Goal: Task Accomplishment & Management: Use online tool/utility

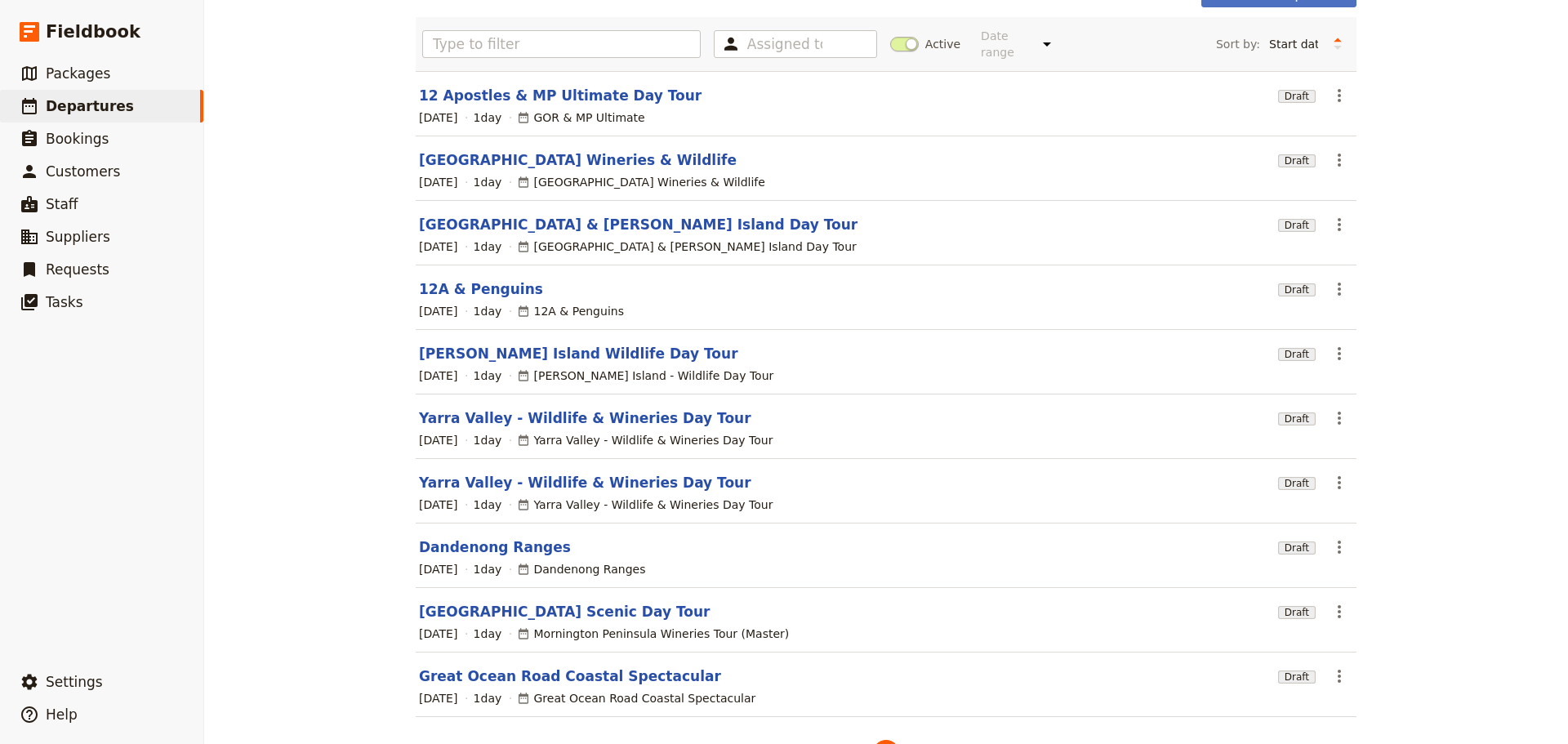
scroll to position [146, 0]
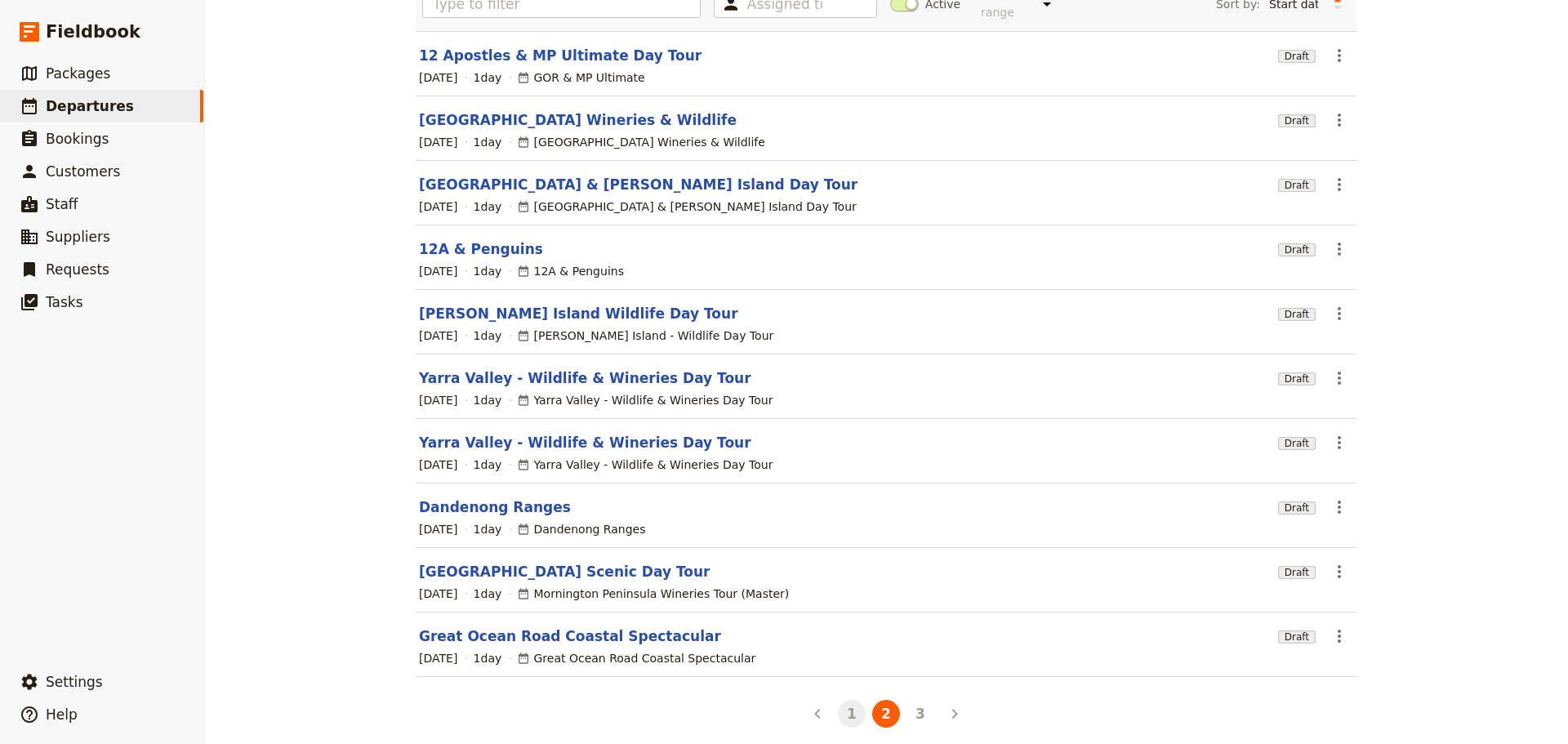
click at [854, 707] on button "1" at bounding box center [852, 713] width 28 height 28
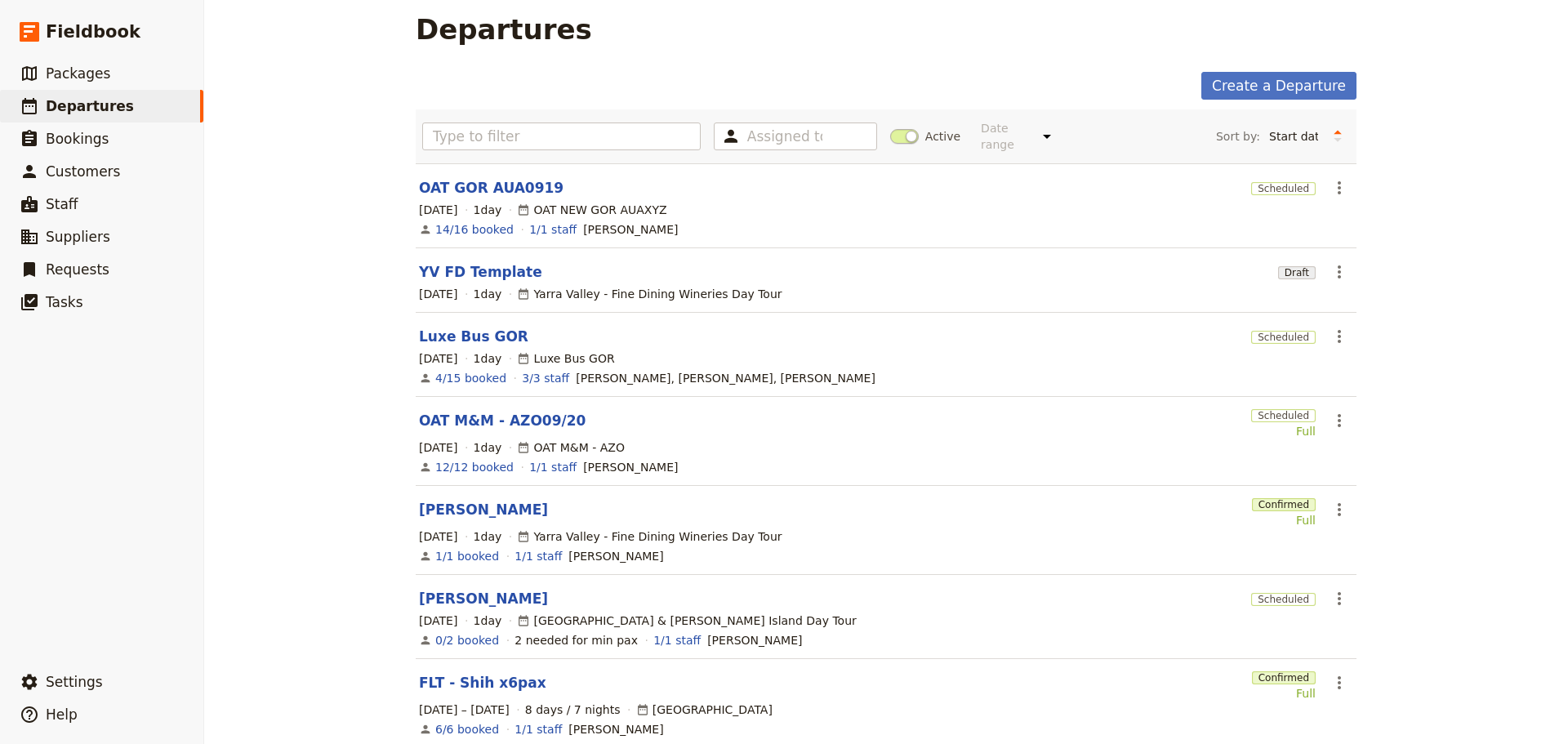
scroll to position [0, 0]
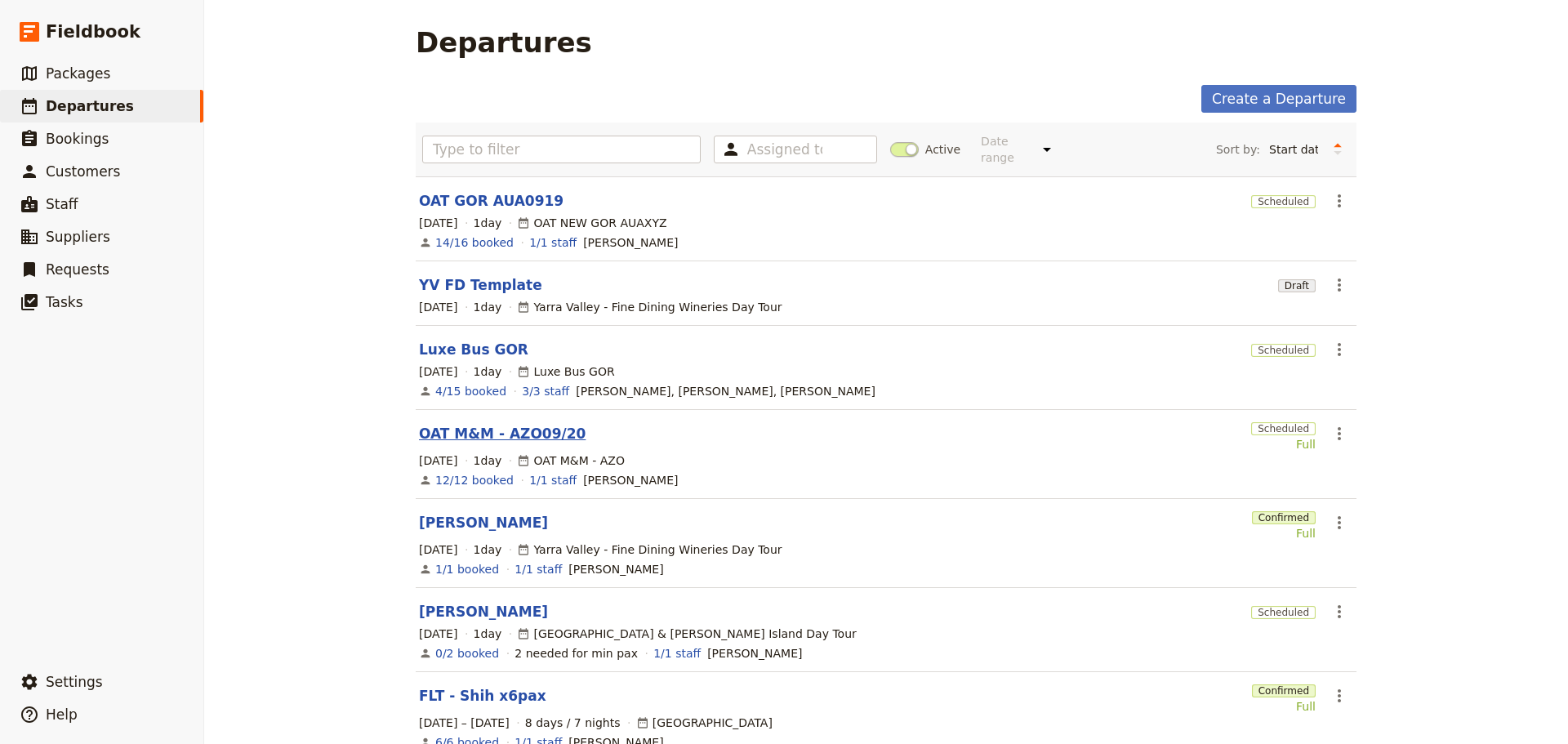
click at [444, 424] on link "OAT M&M - AZO09/20" at bounding box center [502, 433] width 167 height 19
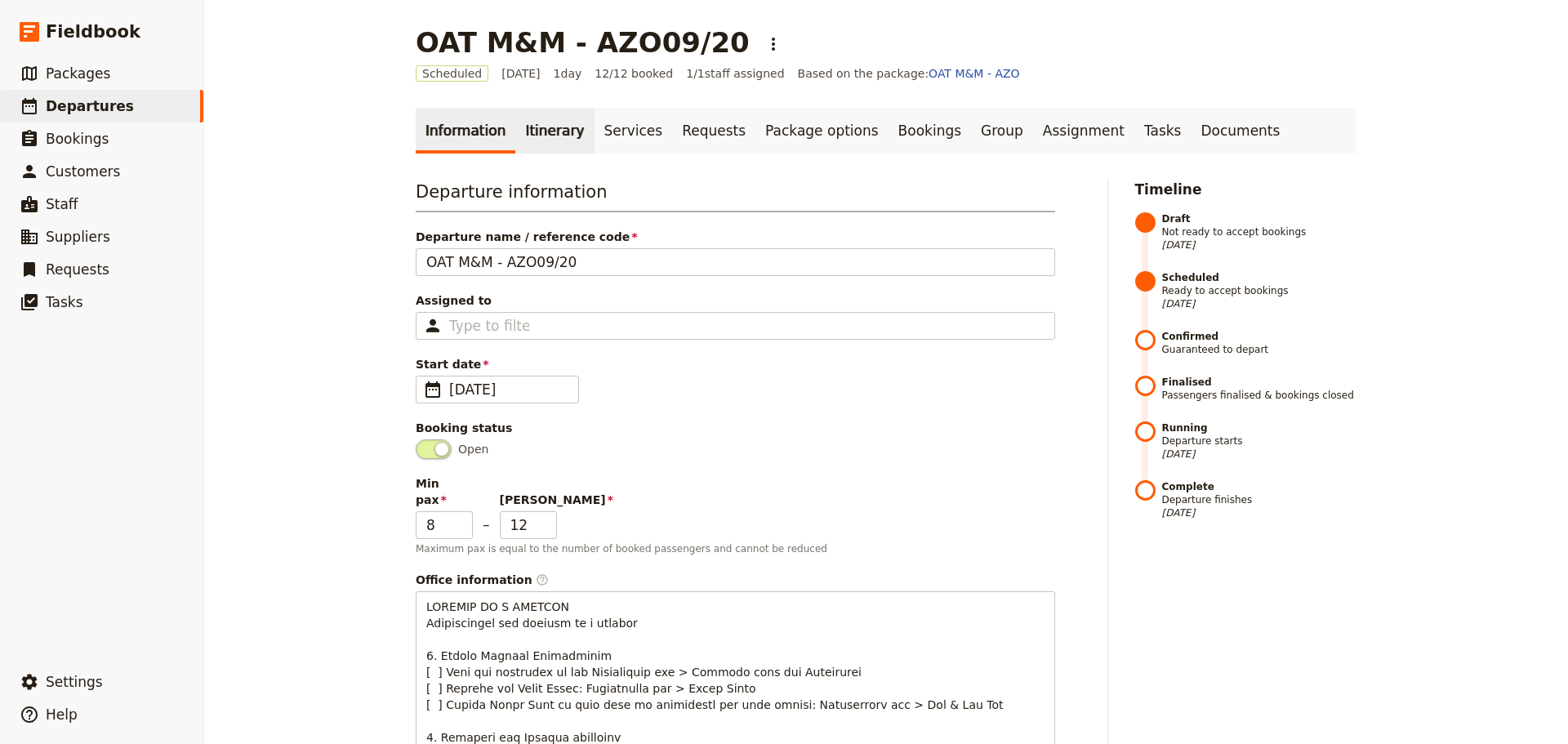
click at [526, 138] on link "Itinerary" at bounding box center [554, 130] width 78 height 46
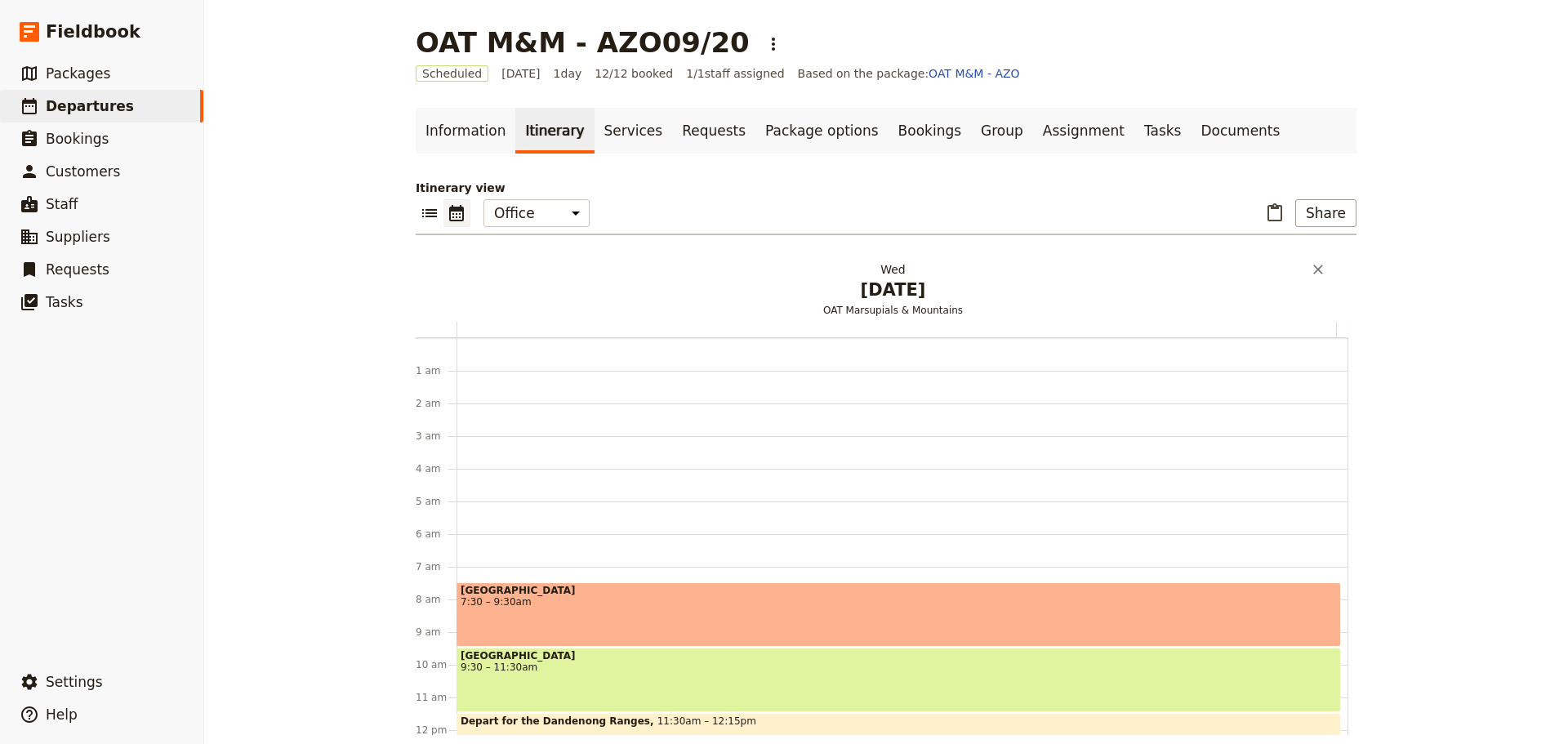
scroll to position [213, 0]
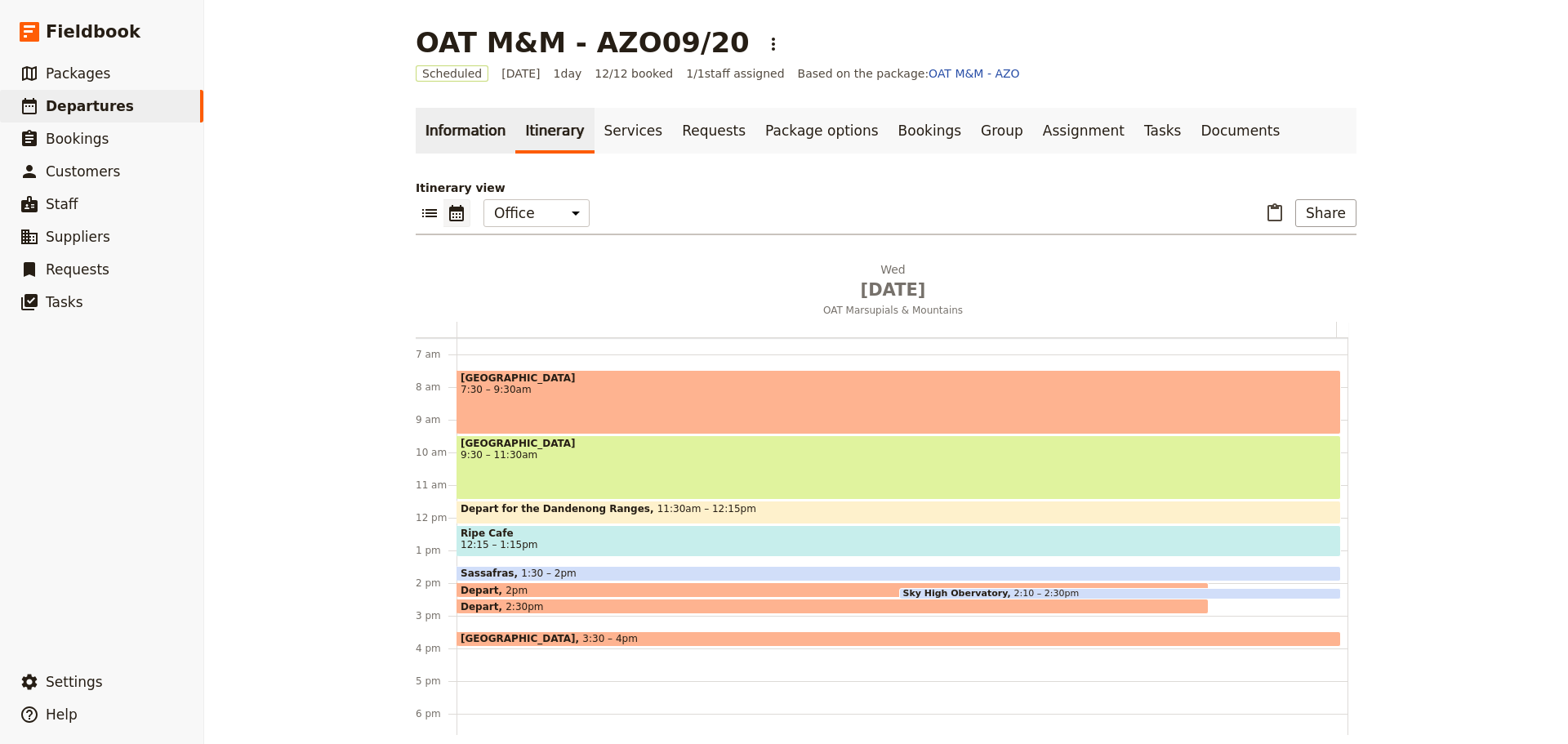
click at [454, 136] on link "Information" at bounding box center [465, 130] width 100 height 46
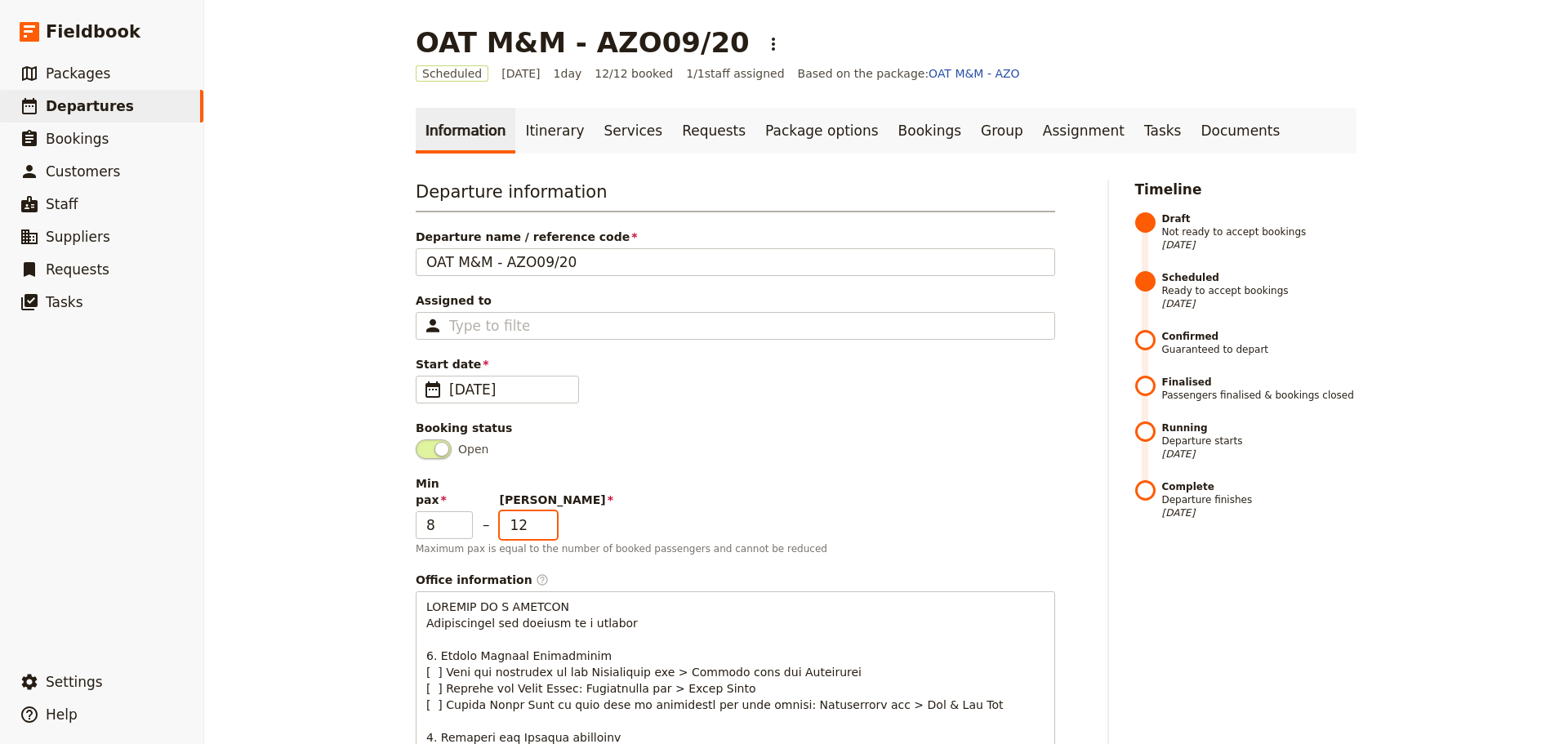
click at [542, 514] on input "12" at bounding box center [528, 525] width 57 height 28
click at [547, 149] on link "Itinerary" at bounding box center [554, 130] width 78 height 46
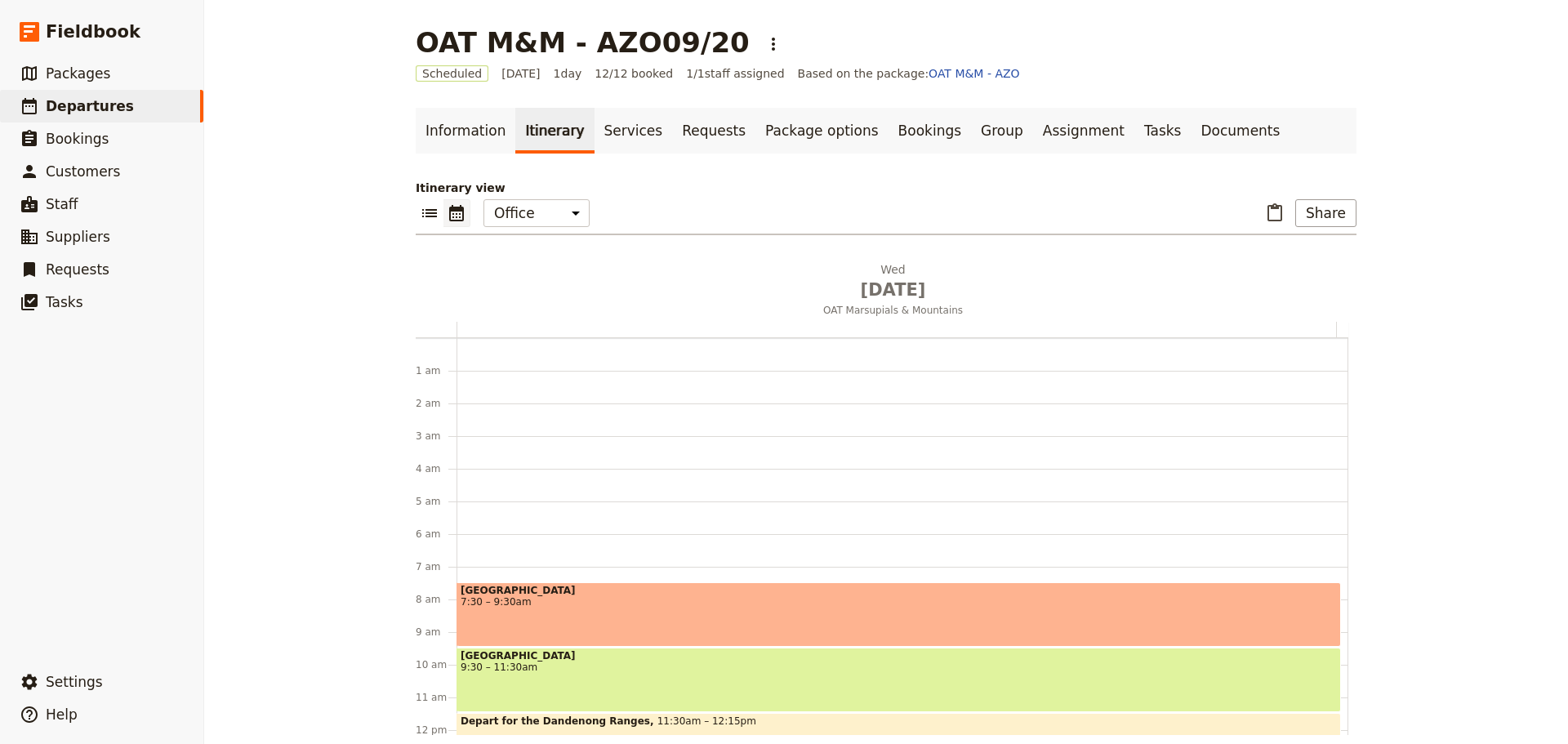
scroll to position [213, 0]
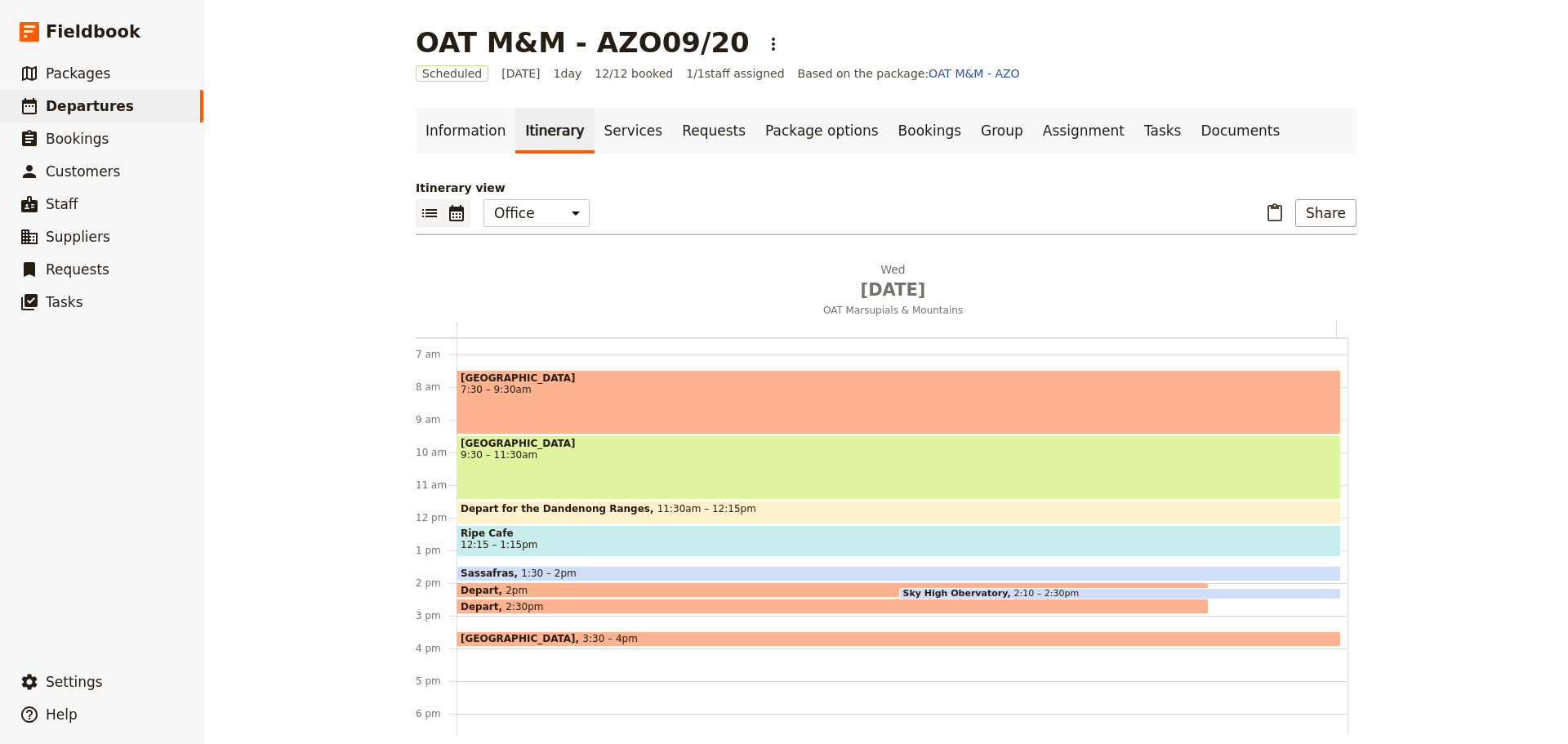
click at [432, 207] on icon "List view" at bounding box center [429, 213] width 19 height 19
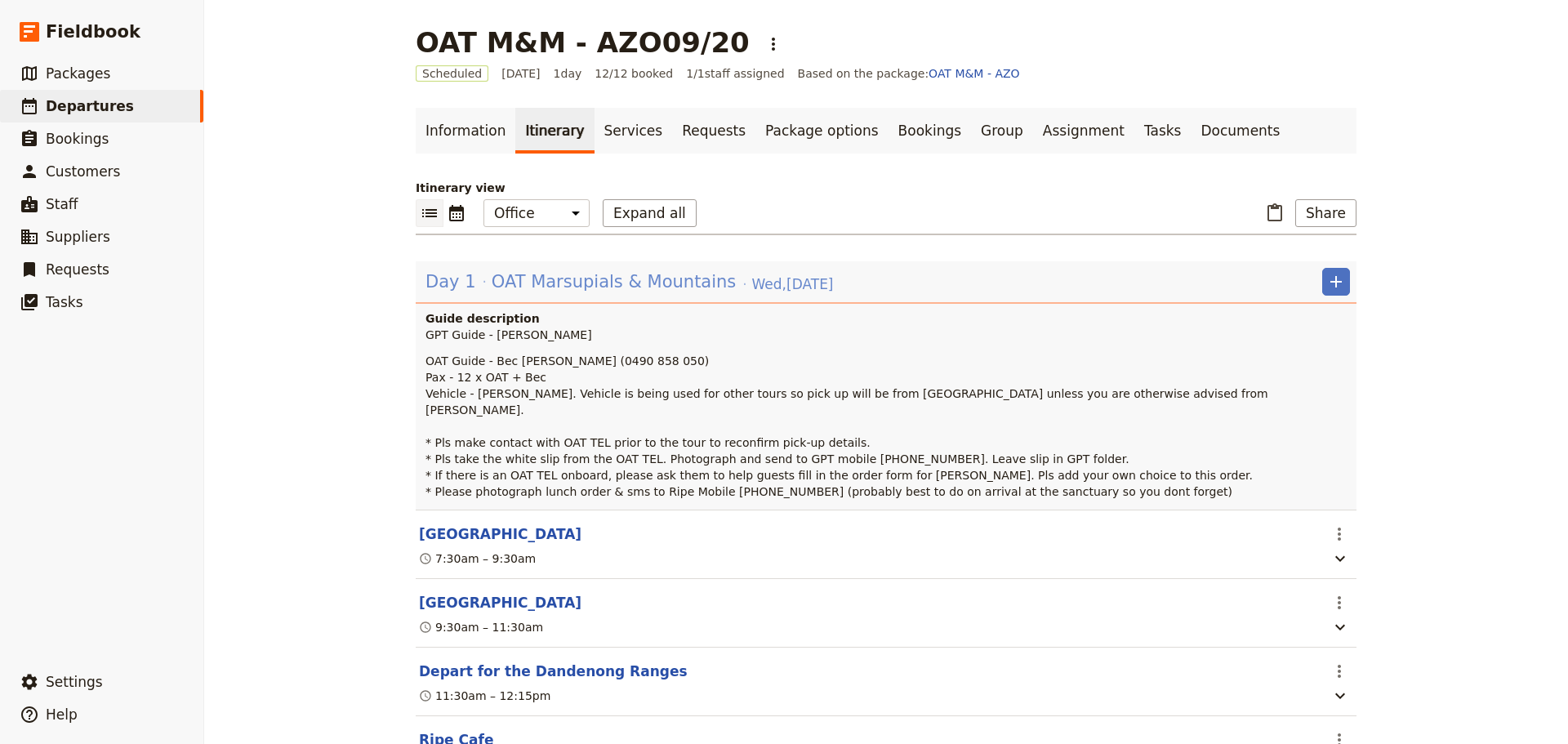
click at [519, 275] on span "OAT Marsupials & Mountains" at bounding box center [614, 281] width 245 height 25
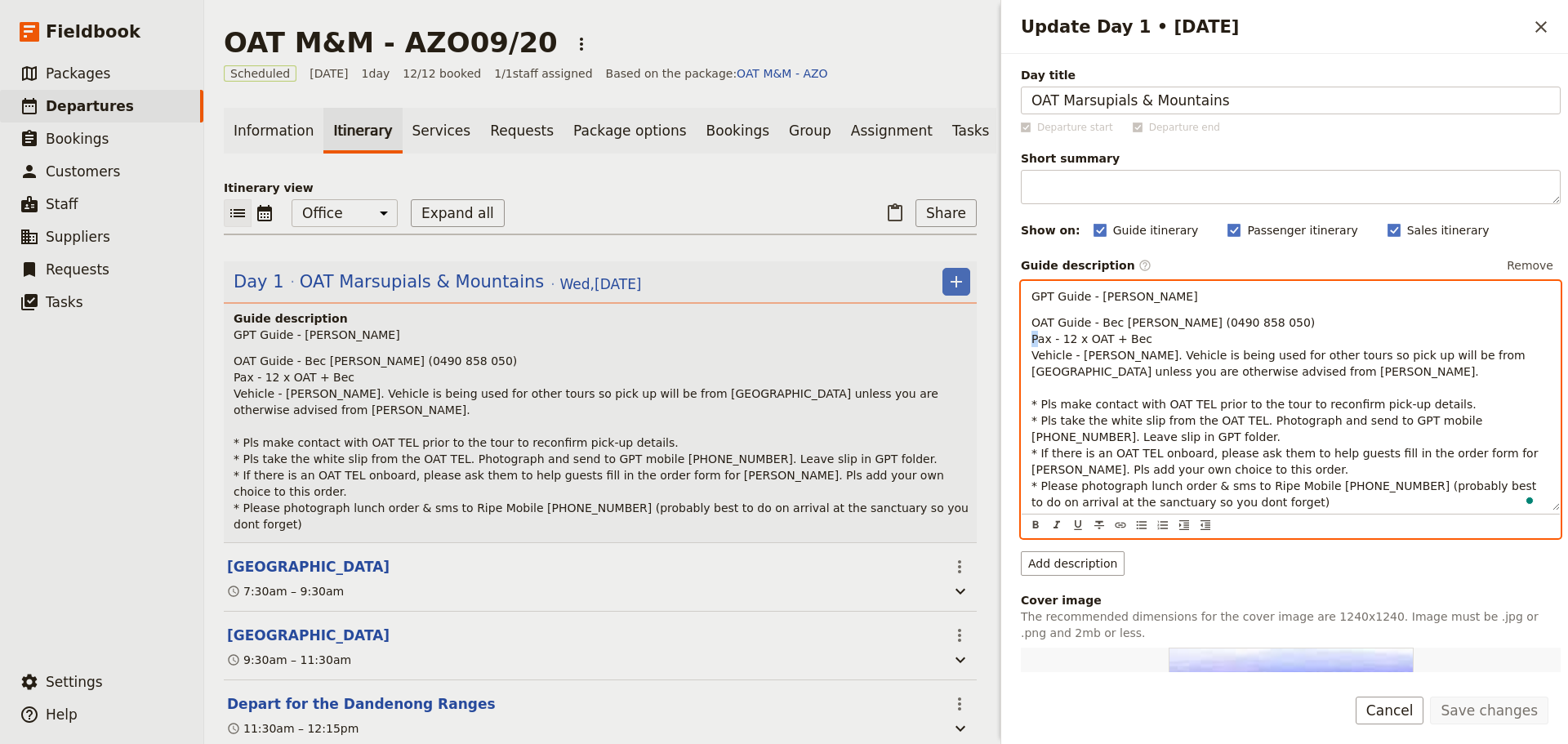
click at [1069, 339] on span "OAT Guide - Bec [PERSON_NAME] (0490 858 050) Pax - 12 x OAT + Bec Vehicle - [PE…" at bounding box center [1287, 412] width 510 height 192
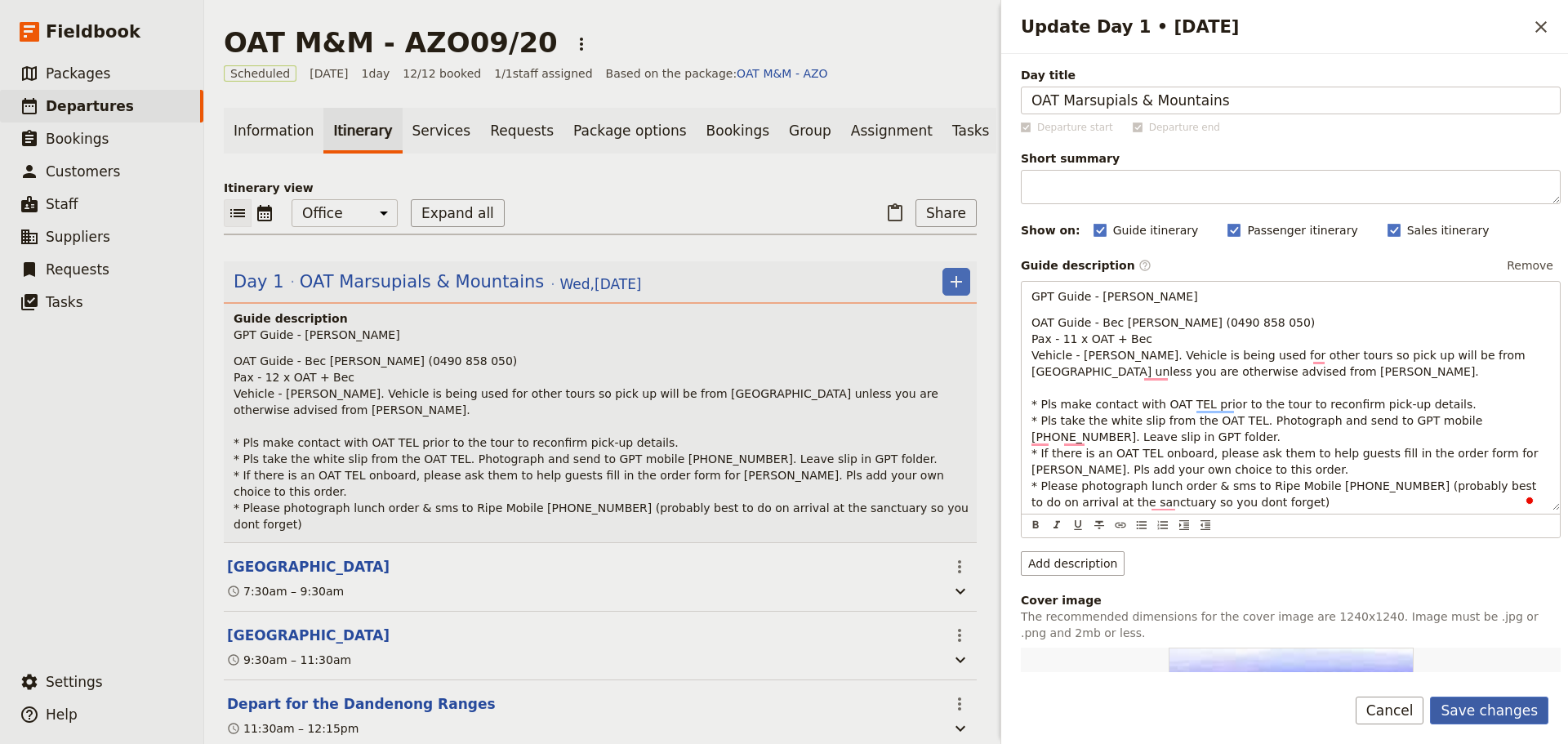
click at [1446, 697] on button "Save changes" at bounding box center [1489, 710] width 119 height 28
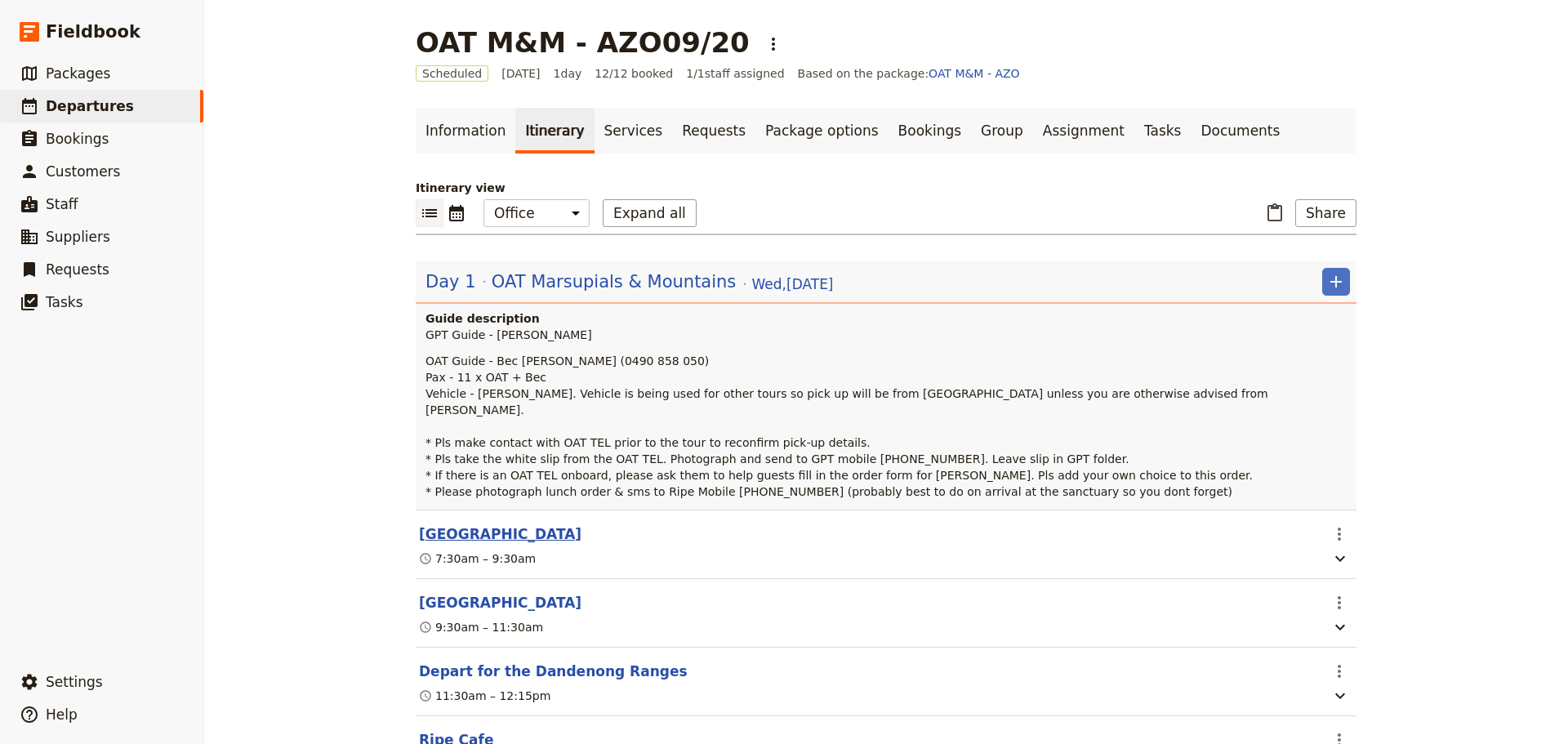
click at [514, 525] on button "[GEOGRAPHIC_DATA]" at bounding box center [500, 534] width 163 height 19
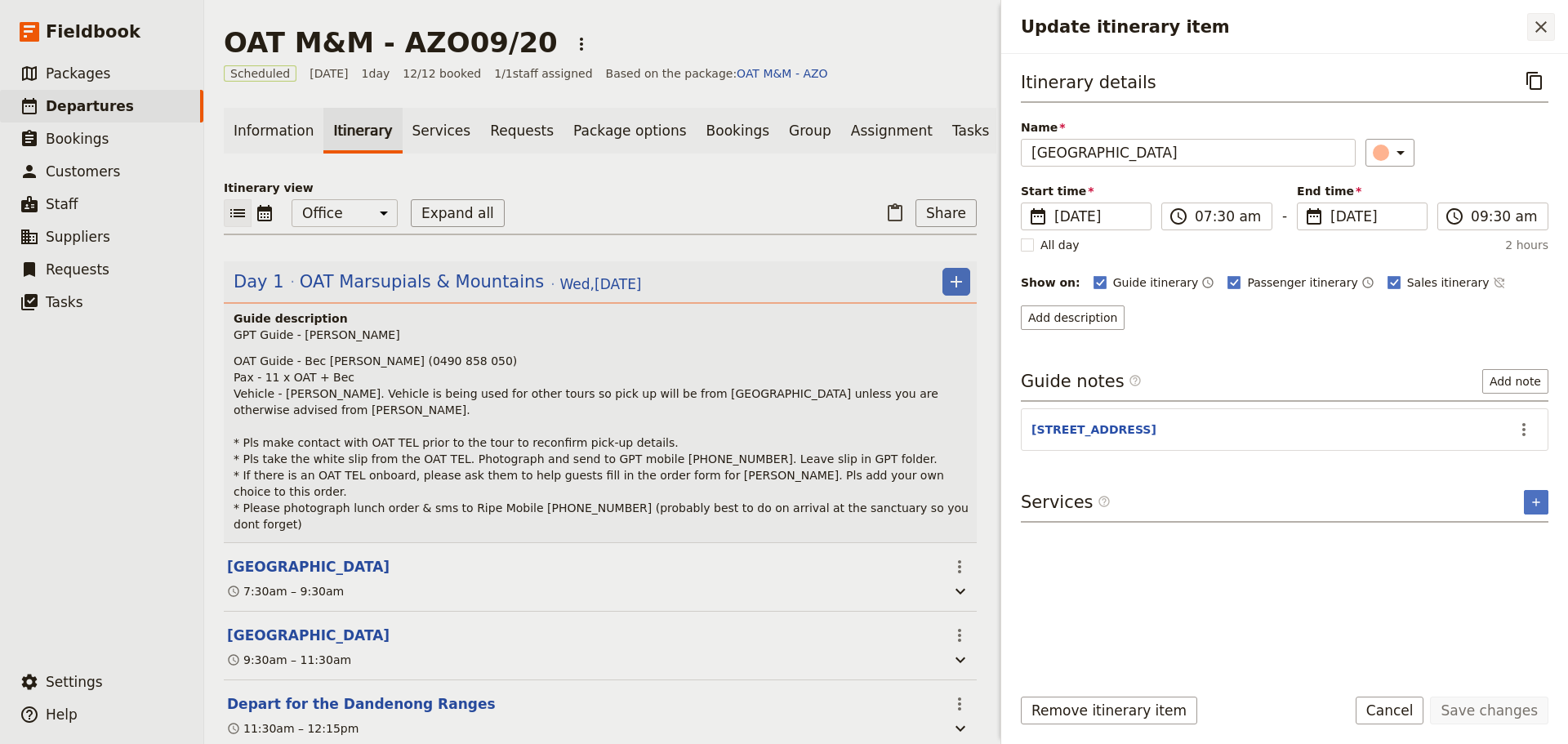
click at [1535, 21] on icon "Close drawer" at bounding box center [1541, 26] width 19 height 19
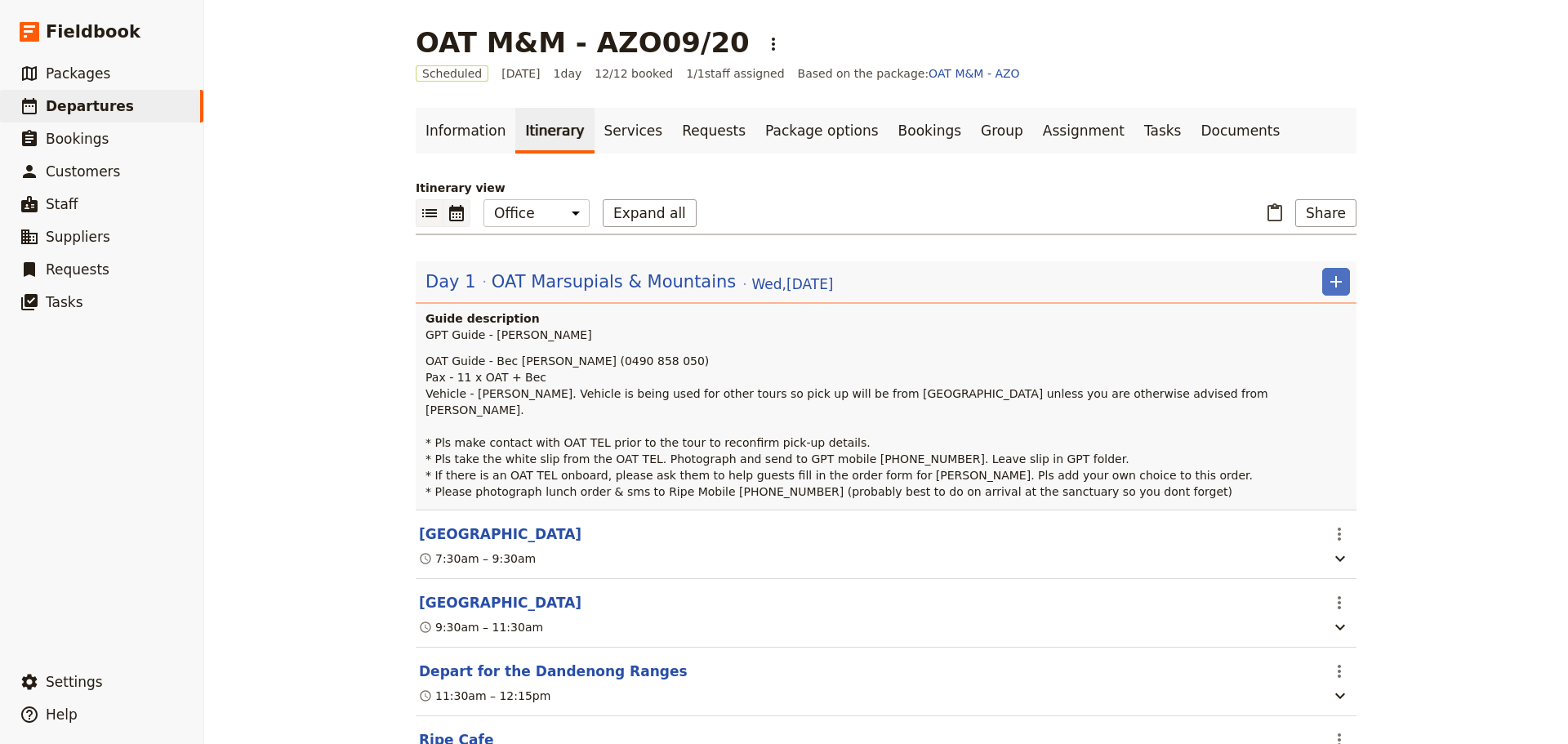
click at [459, 212] on icon "Calendar view" at bounding box center [456, 213] width 19 height 19
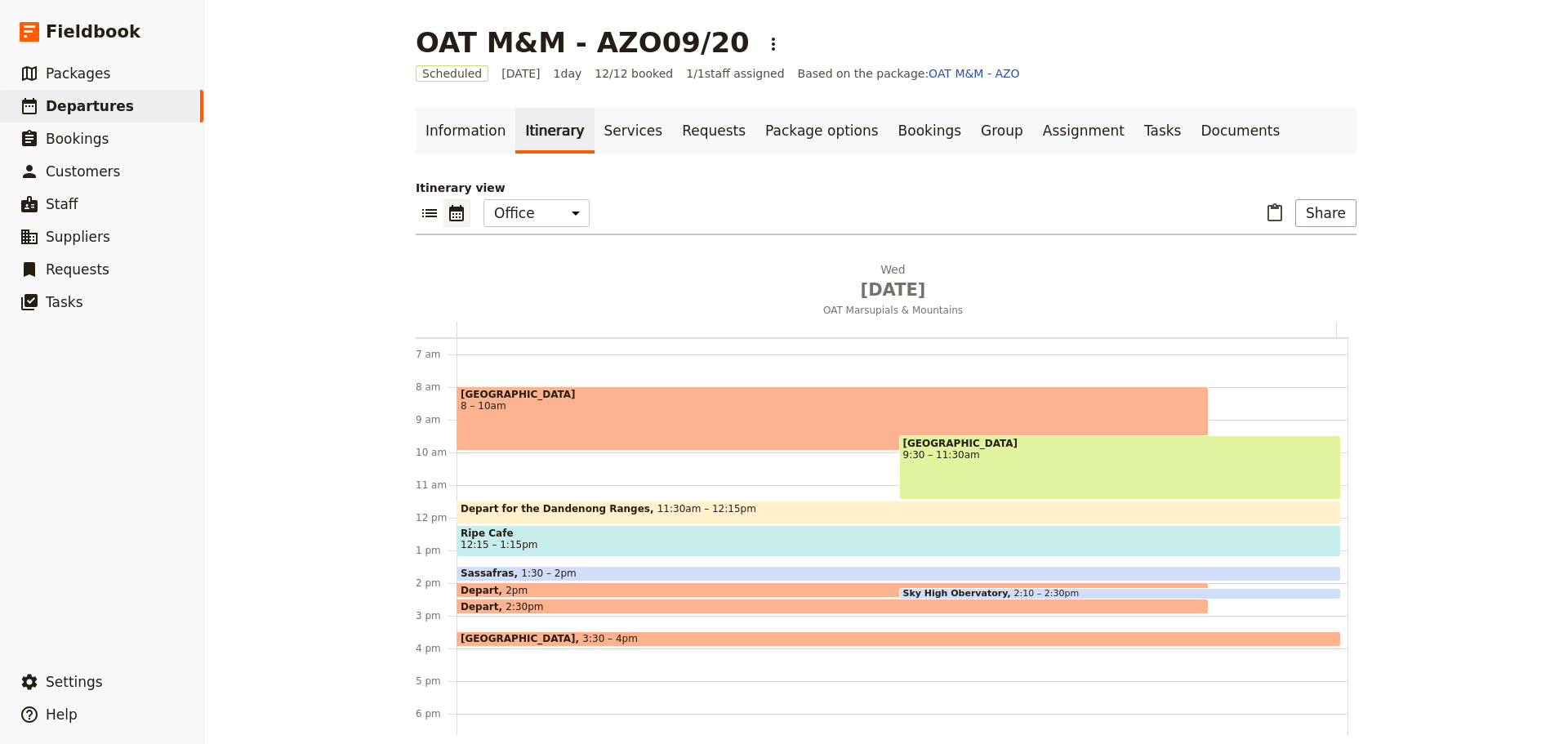
click at [537, 402] on span "8 – 10am" at bounding box center [832, 405] width 744 height 11
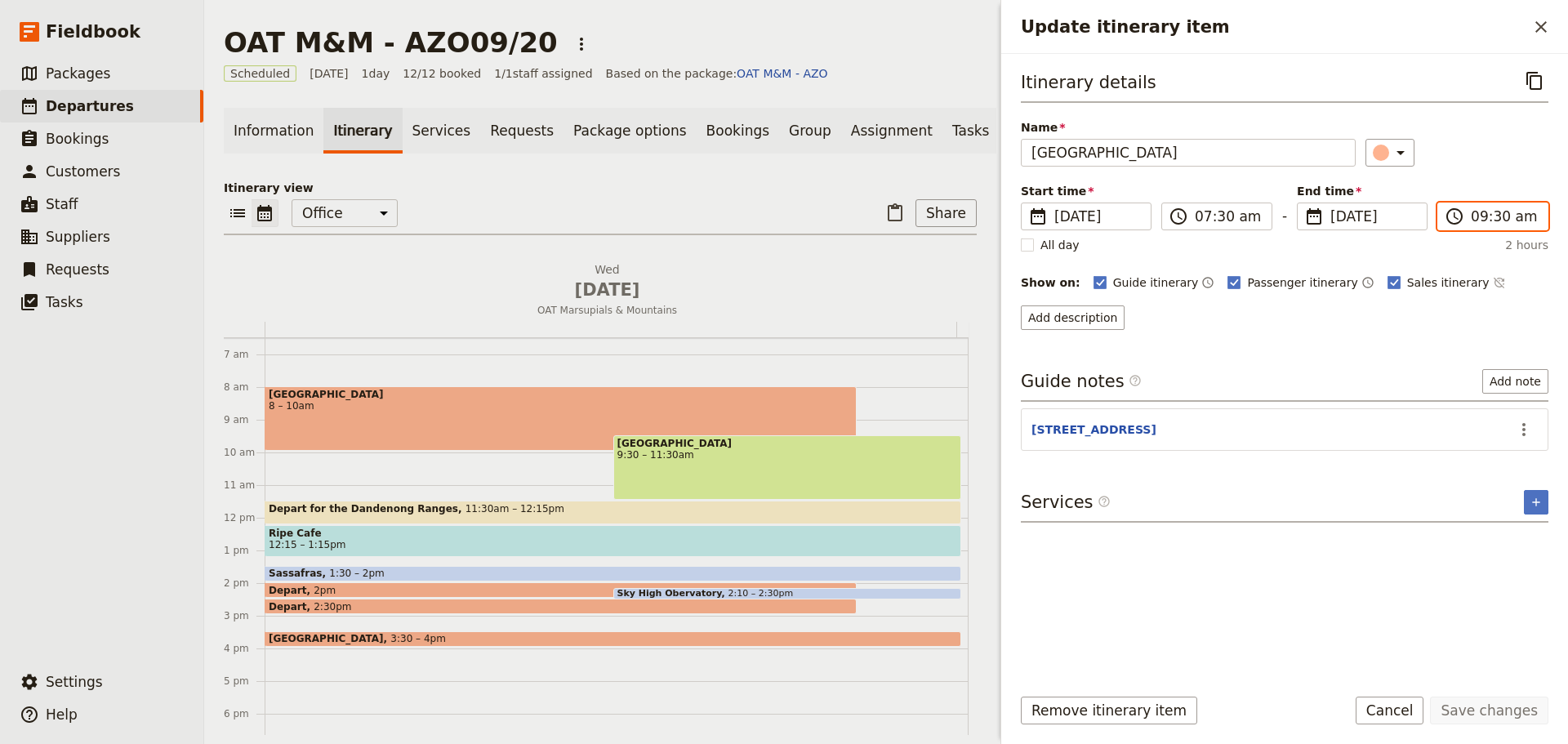
click at [1501, 210] on input "09:30 am" at bounding box center [1504, 216] width 67 height 19
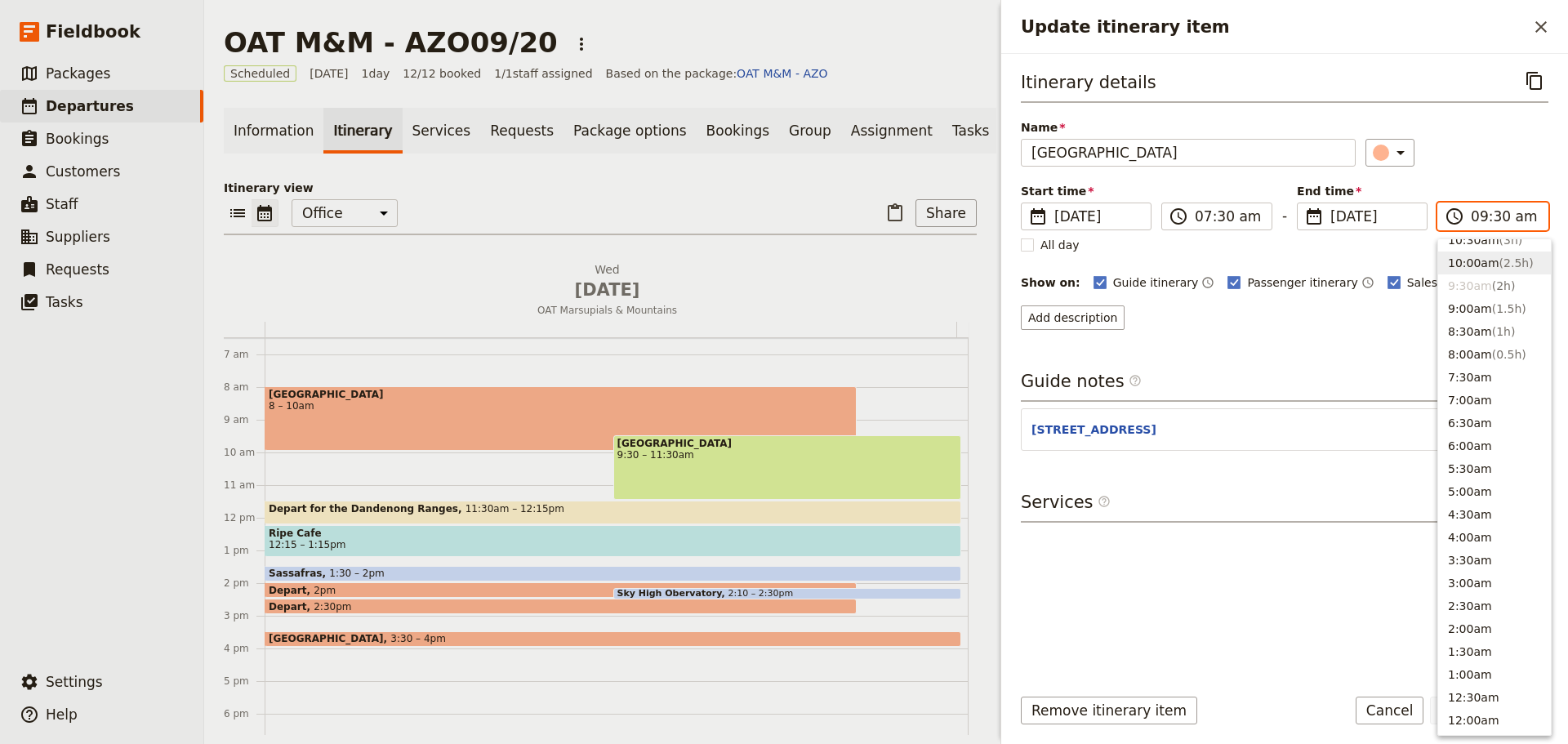
scroll to position [598, 0]
click at [1479, 347] on button "8:30am ( 1h )" at bounding box center [1494, 341] width 113 height 23
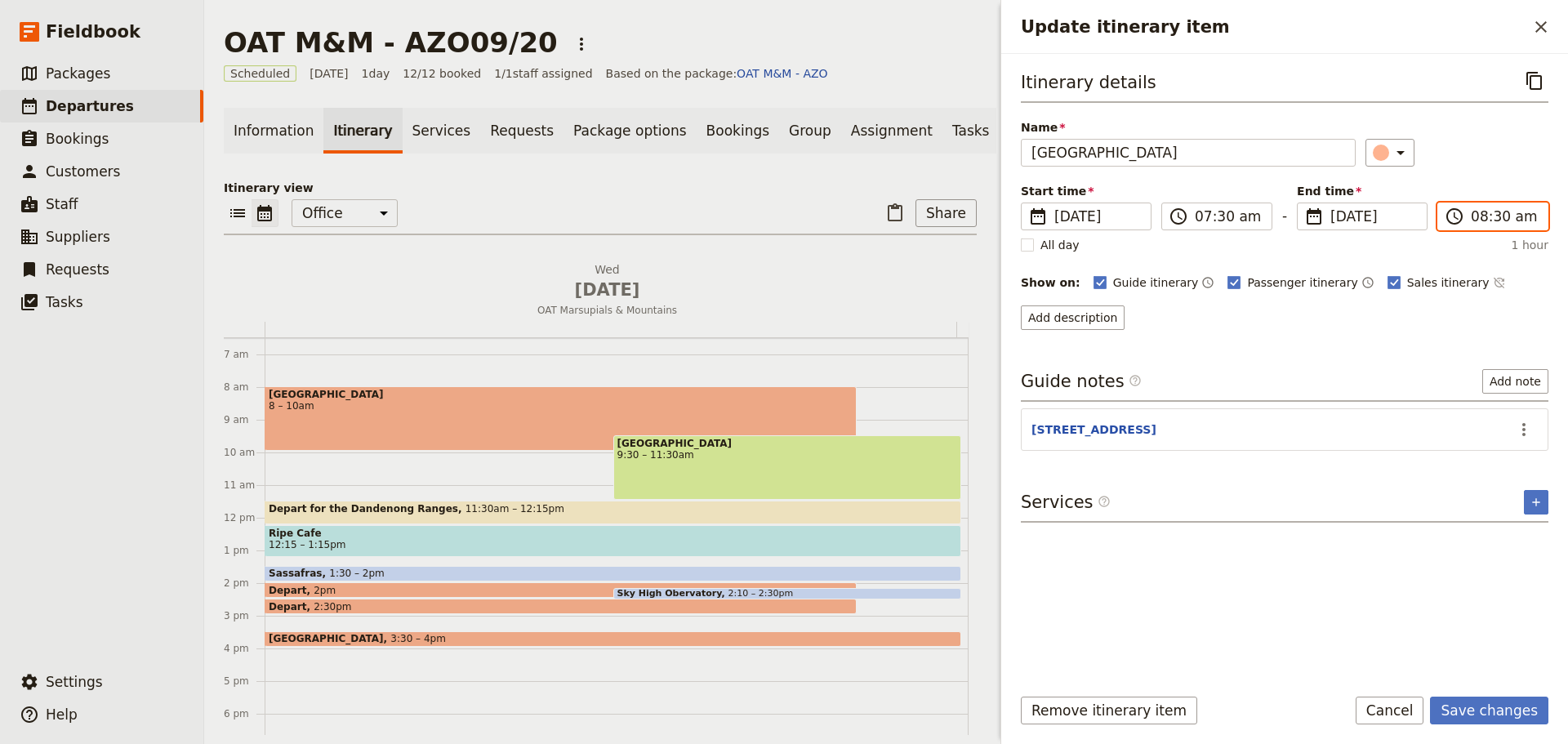
click at [1506, 215] on input "08:30 am" at bounding box center [1504, 216] width 67 height 19
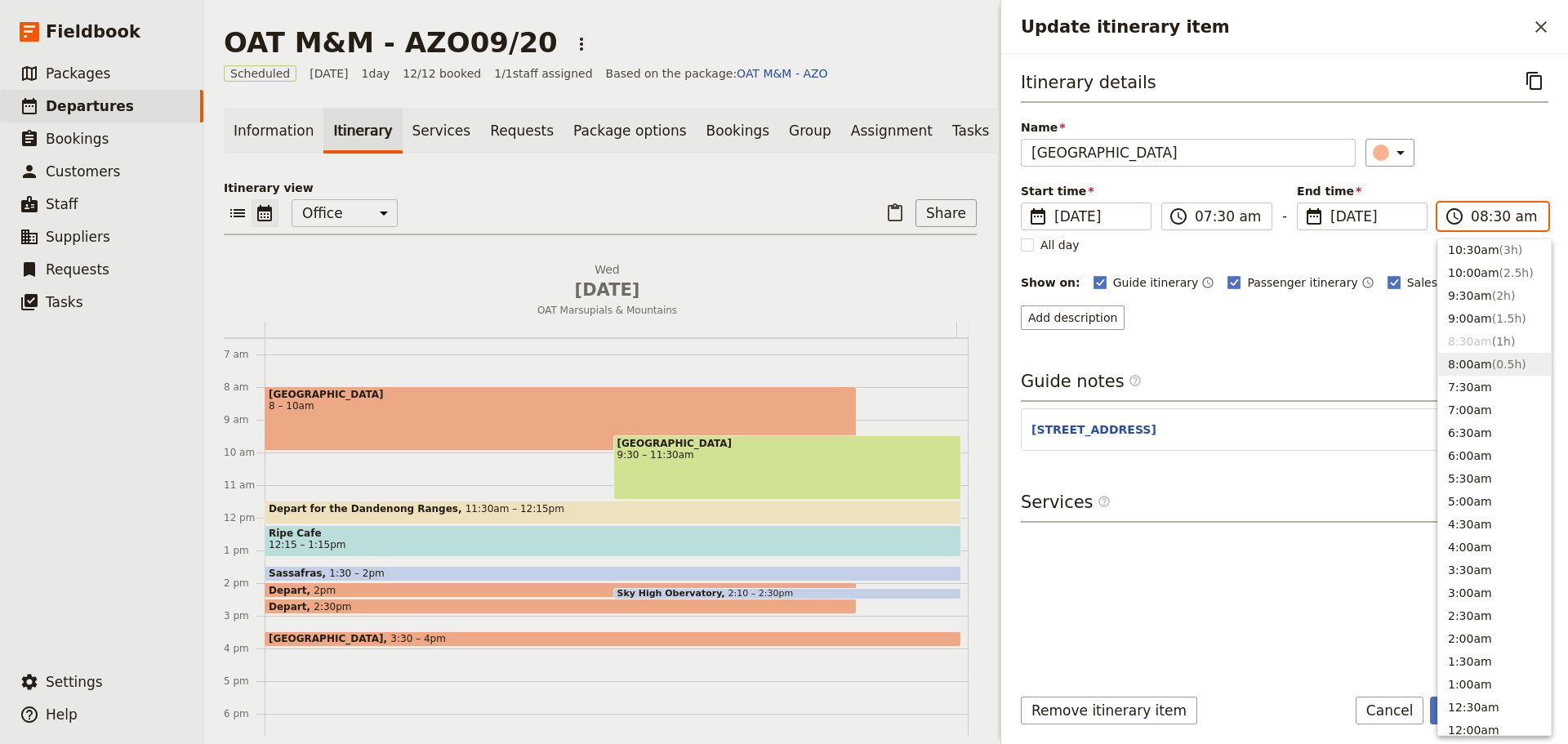
click at [1471, 369] on button "8:00am ( 0.5h )" at bounding box center [1494, 364] width 113 height 23
type input "08:00 am"
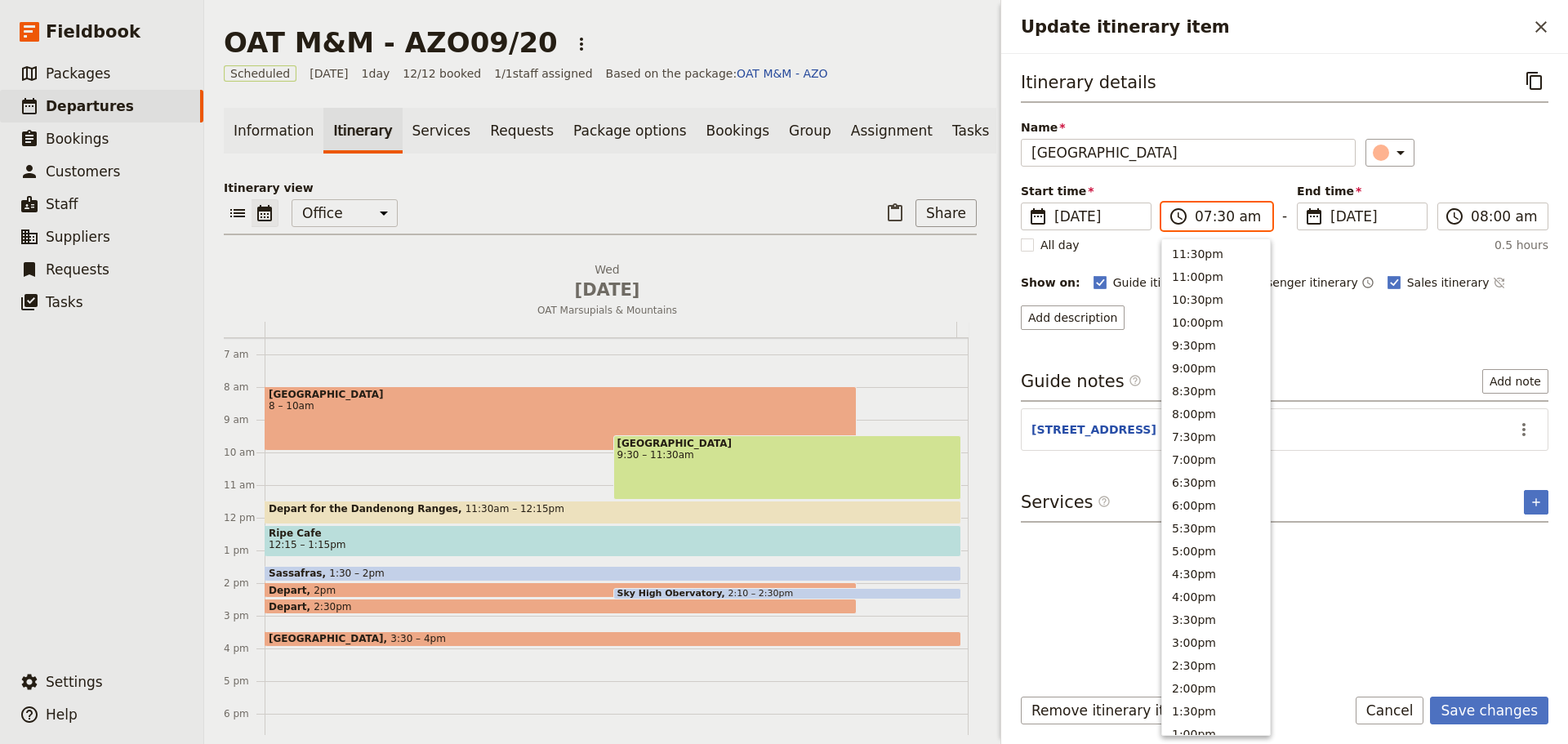
click at [1248, 214] on input "07:30 am" at bounding box center [1228, 216] width 67 height 19
click at [1217, 355] on button "8:00am" at bounding box center [1215, 354] width 108 height 23
type input "08:00 am"
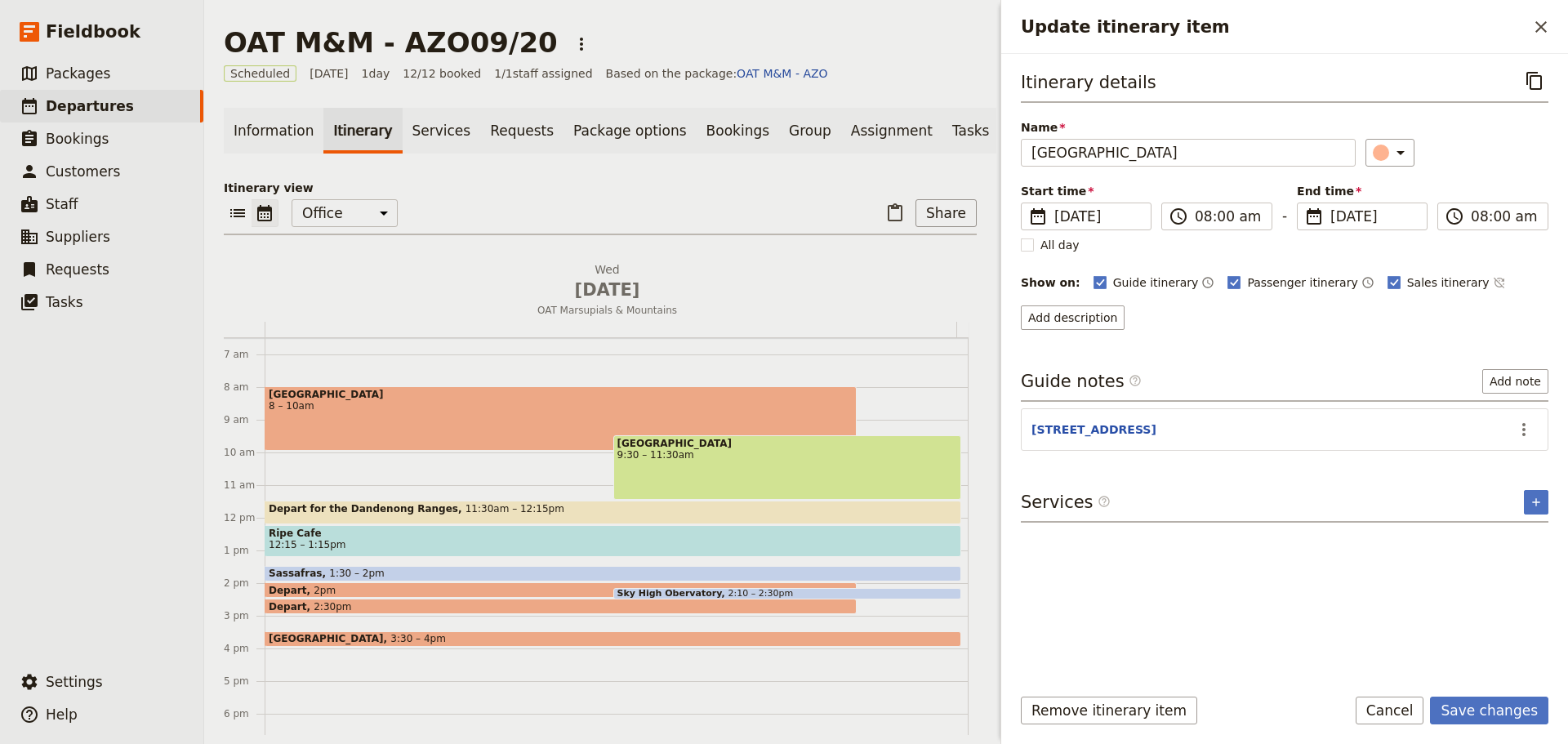
drag, startPoint x: 1481, startPoint y: 707, endPoint x: 1480, endPoint y: 690, distance: 17.0
click at [1480, 705] on button "Save changes" at bounding box center [1489, 710] width 119 height 28
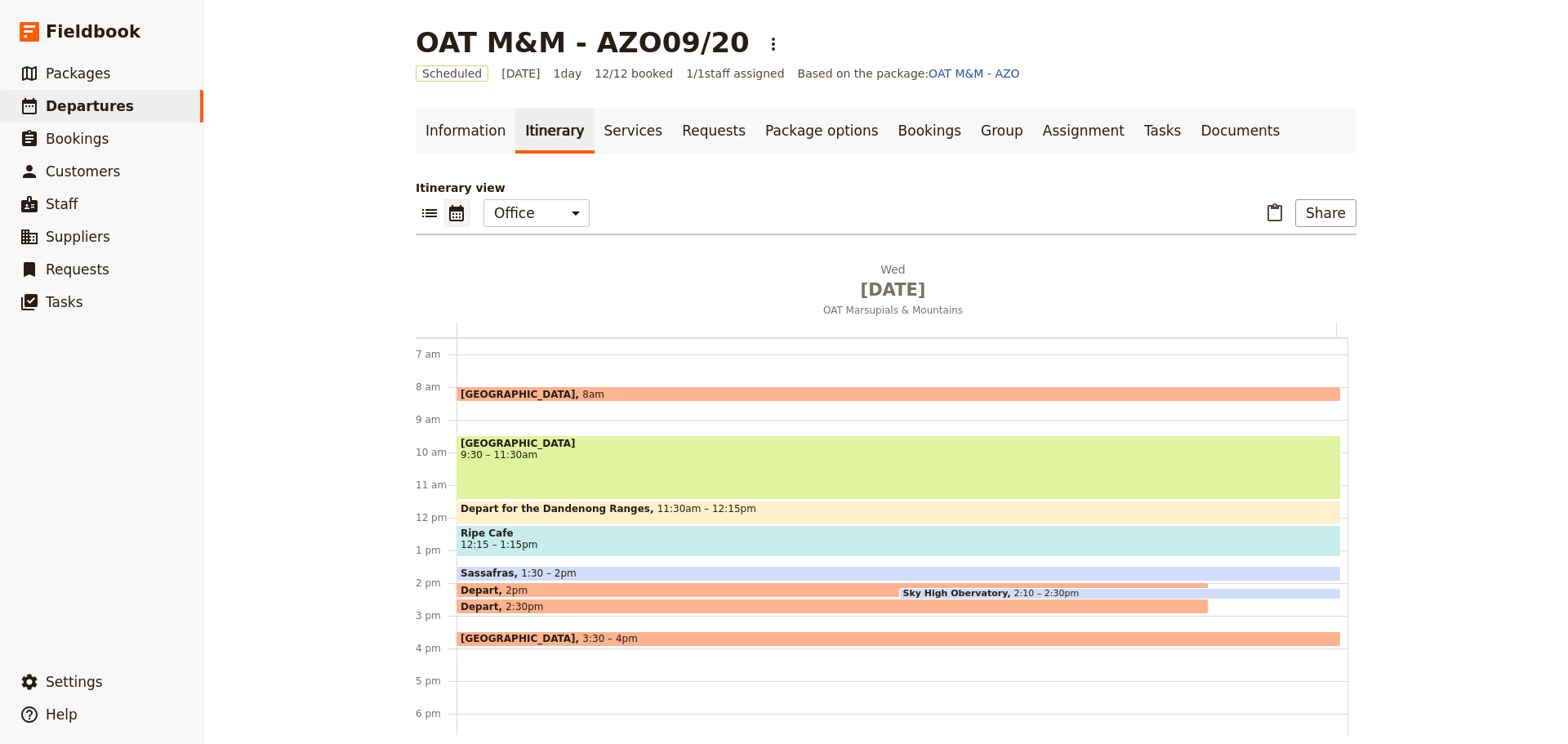
click at [563, 446] on span "[GEOGRAPHIC_DATA]" at bounding box center [898, 442] width 876 height 11
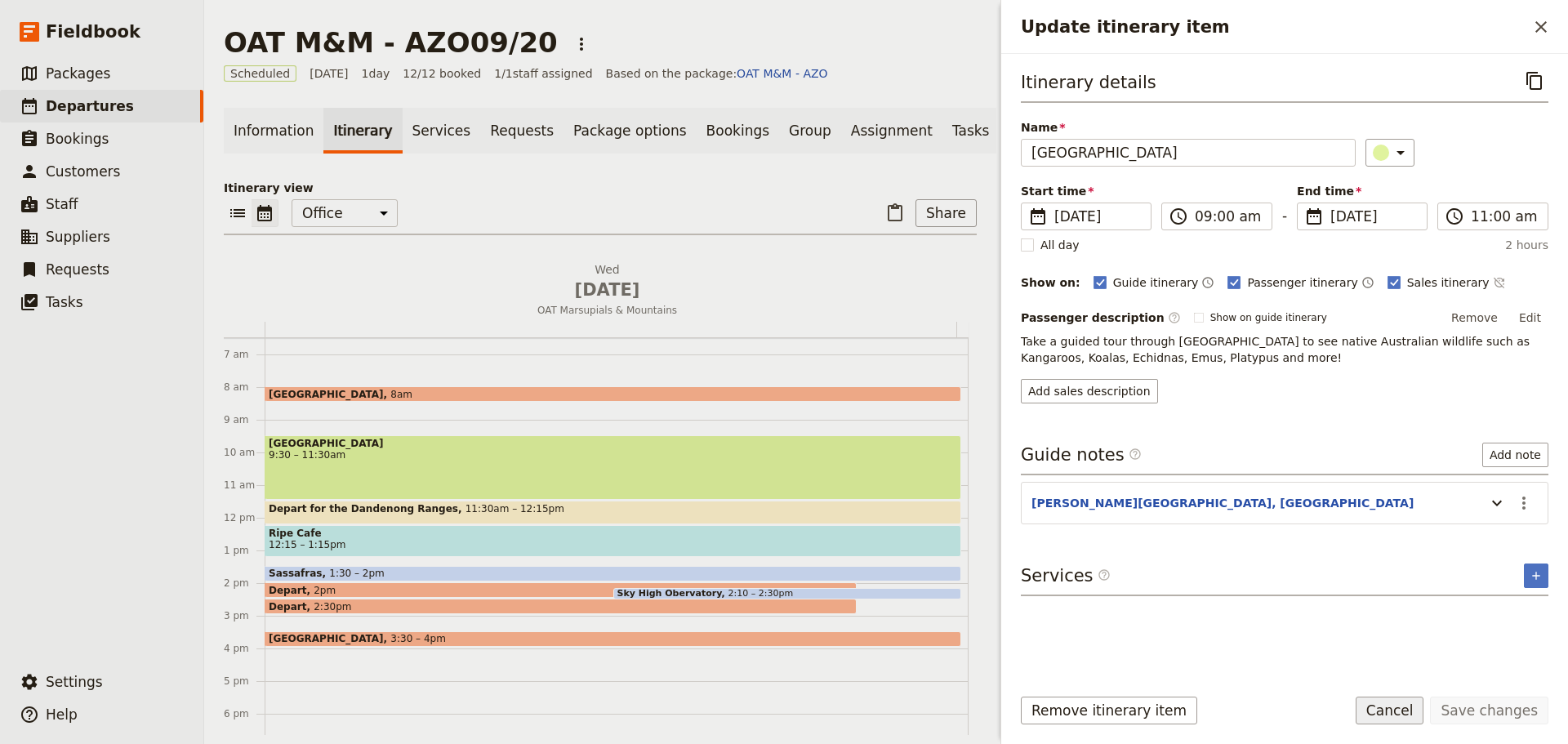
click at [1415, 711] on button "Cancel" at bounding box center [1389, 710] width 69 height 28
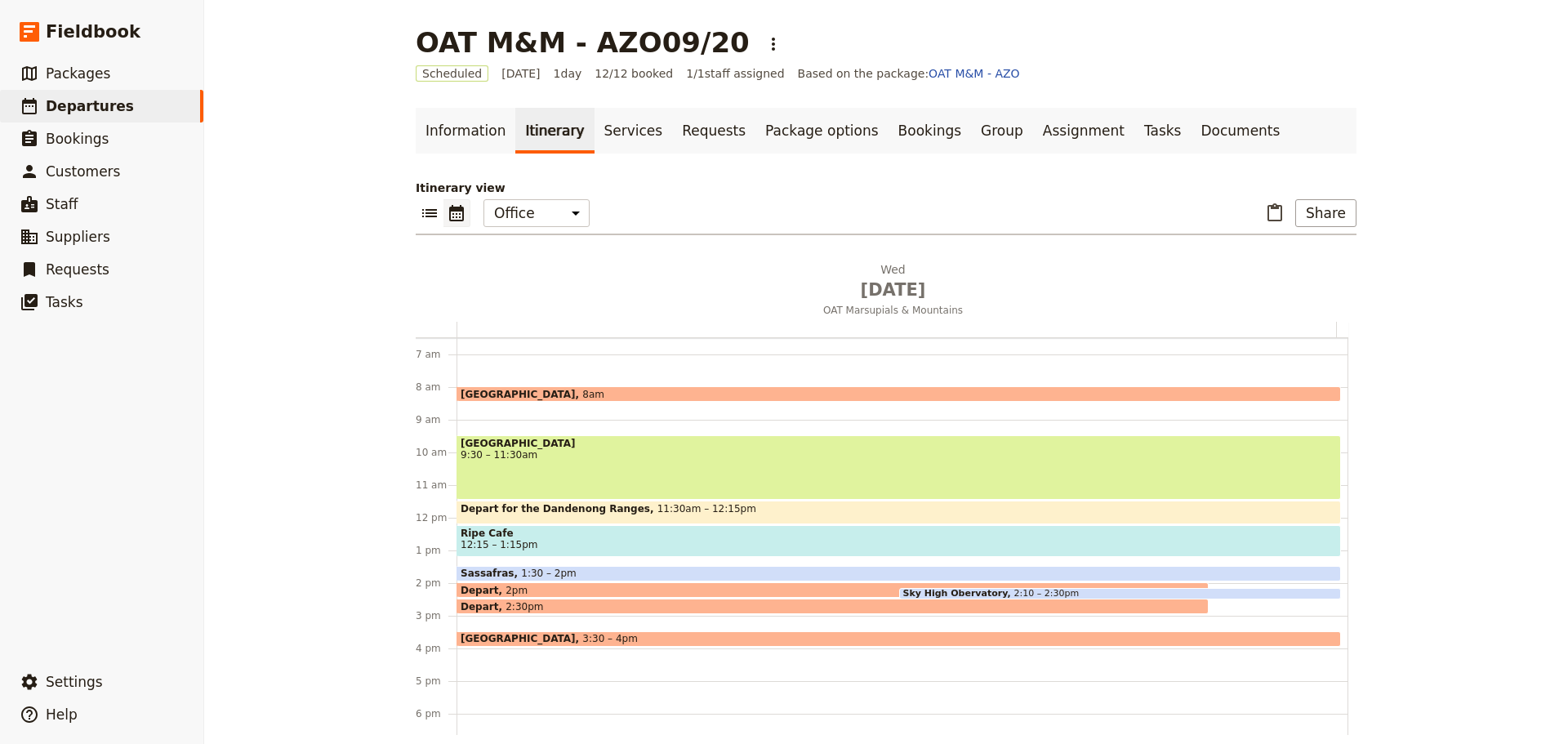
click at [519, 391] on span "[GEOGRAPHIC_DATA]" at bounding box center [521, 394] width 122 height 11
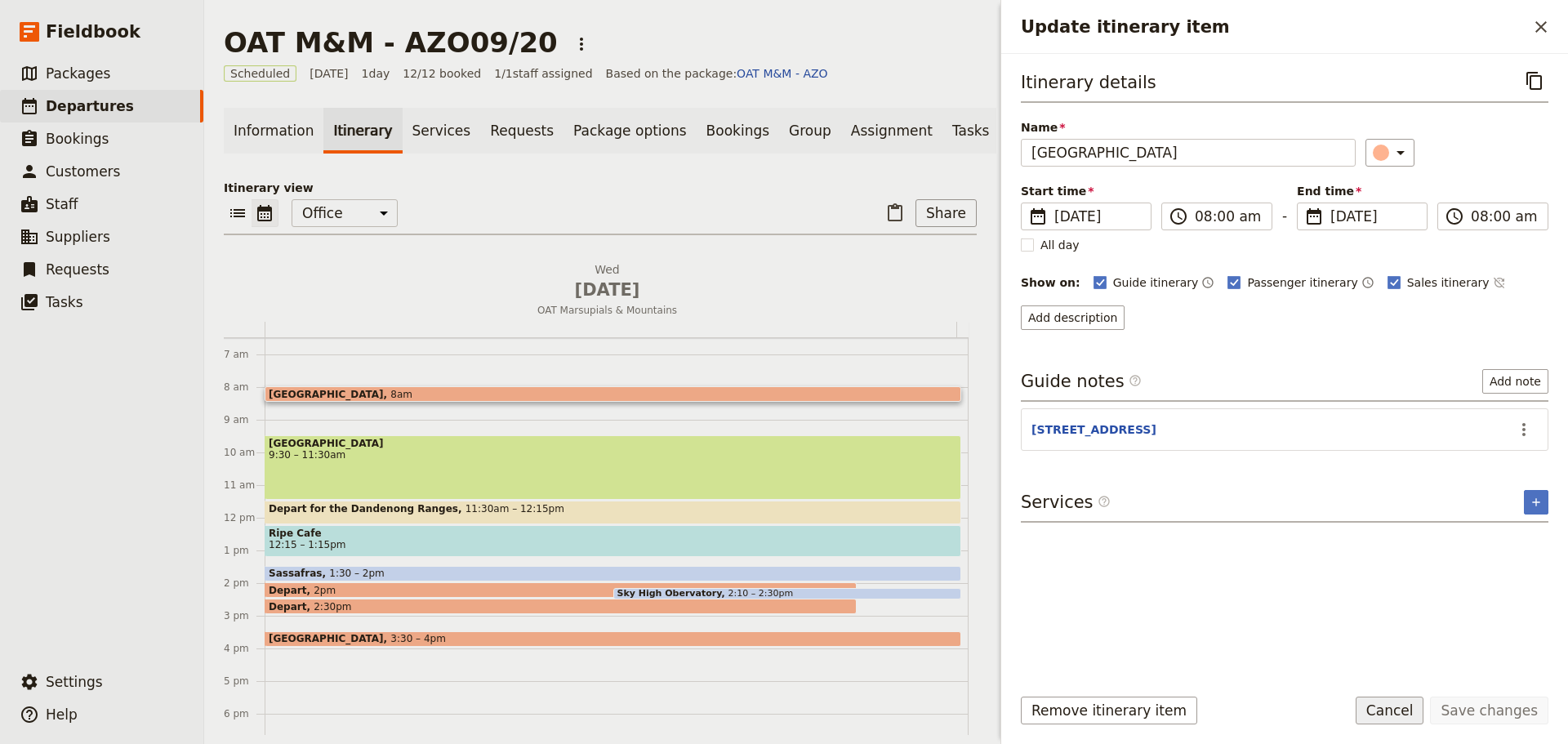
click at [1393, 716] on button "Cancel" at bounding box center [1389, 710] width 69 height 28
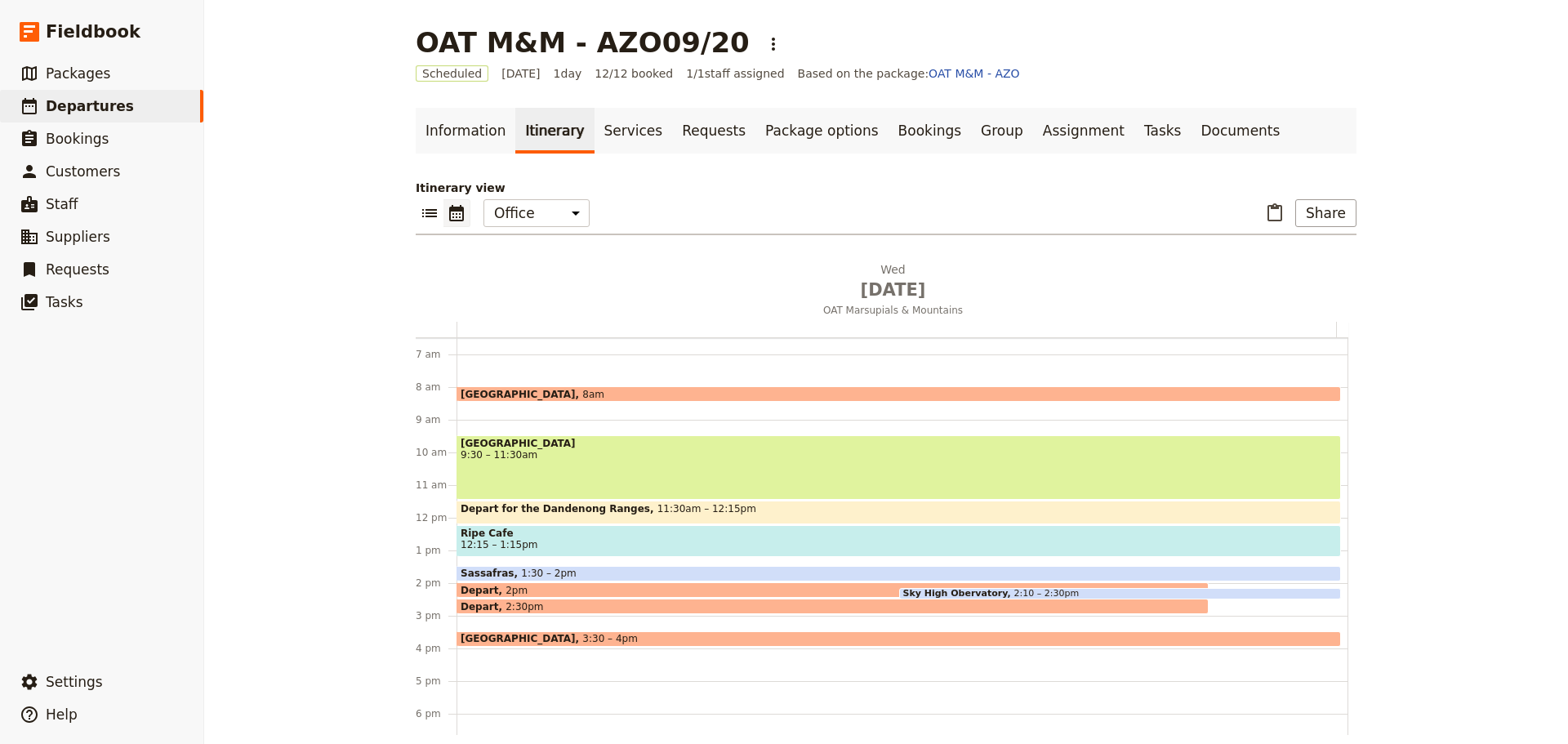
click at [578, 440] on span "[GEOGRAPHIC_DATA]" at bounding box center [898, 442] width 876 height 11
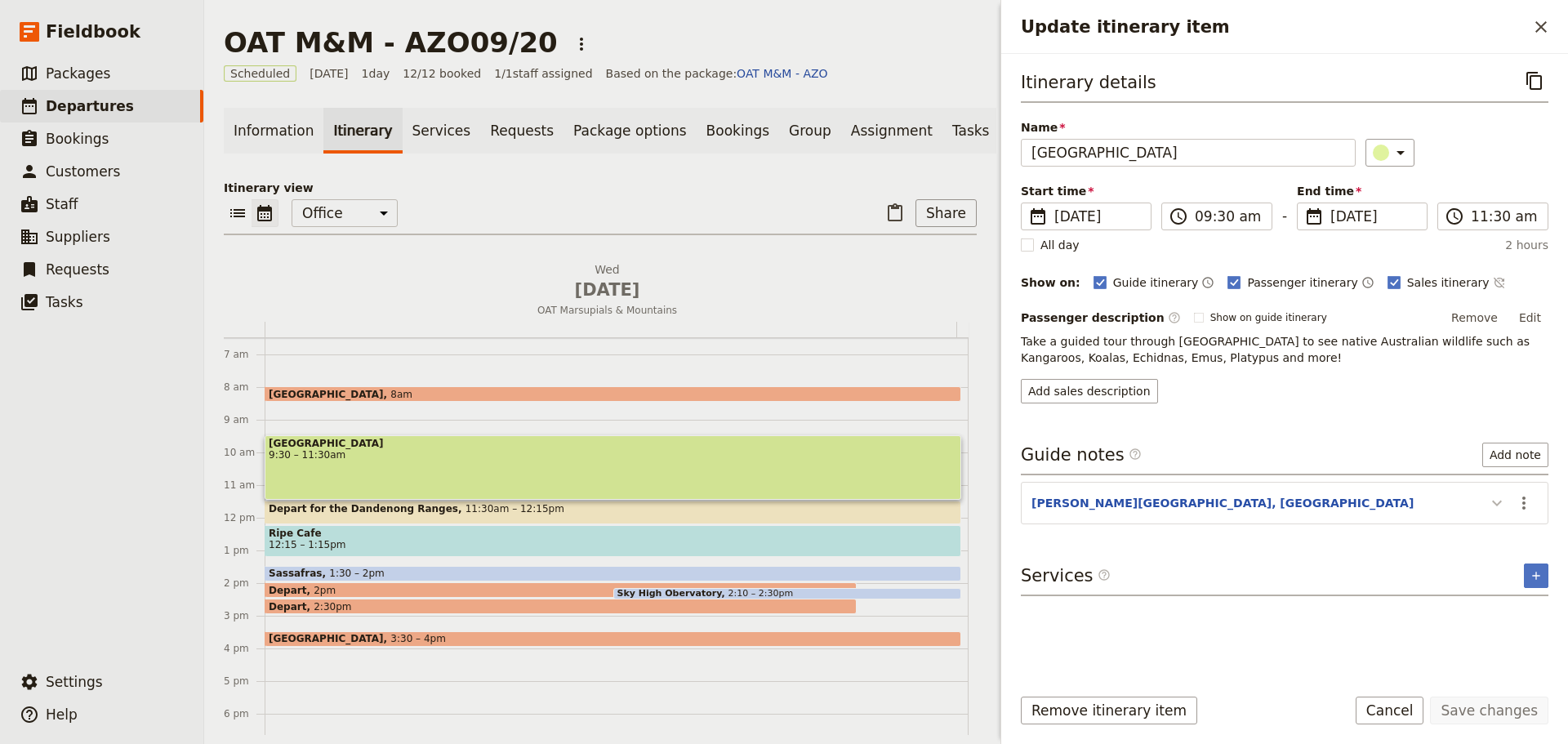
click at [1502, 500] on icon "Update itinerary item" at bounding box center [1497, 502] width 19 height 19
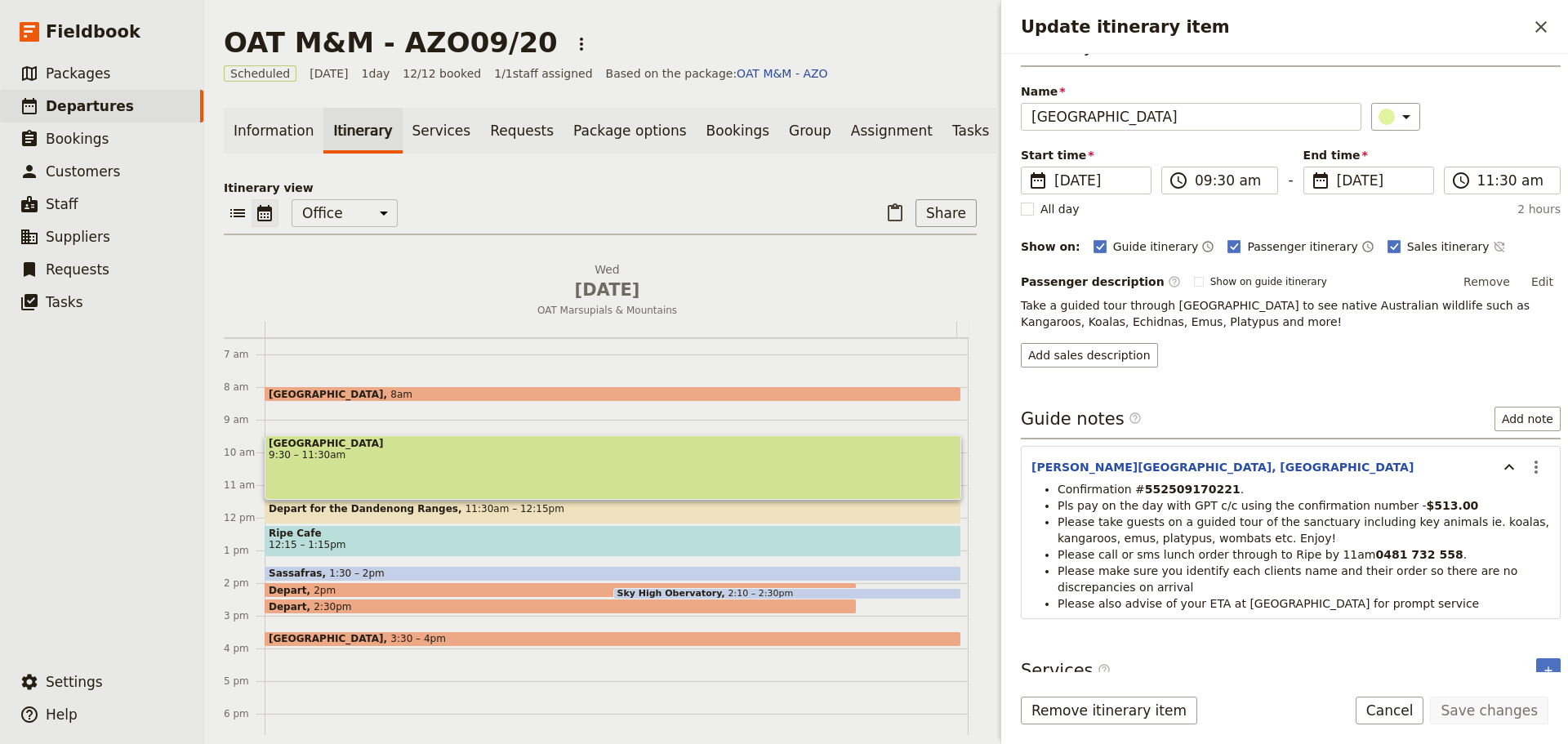
scroll to position [55, 0]
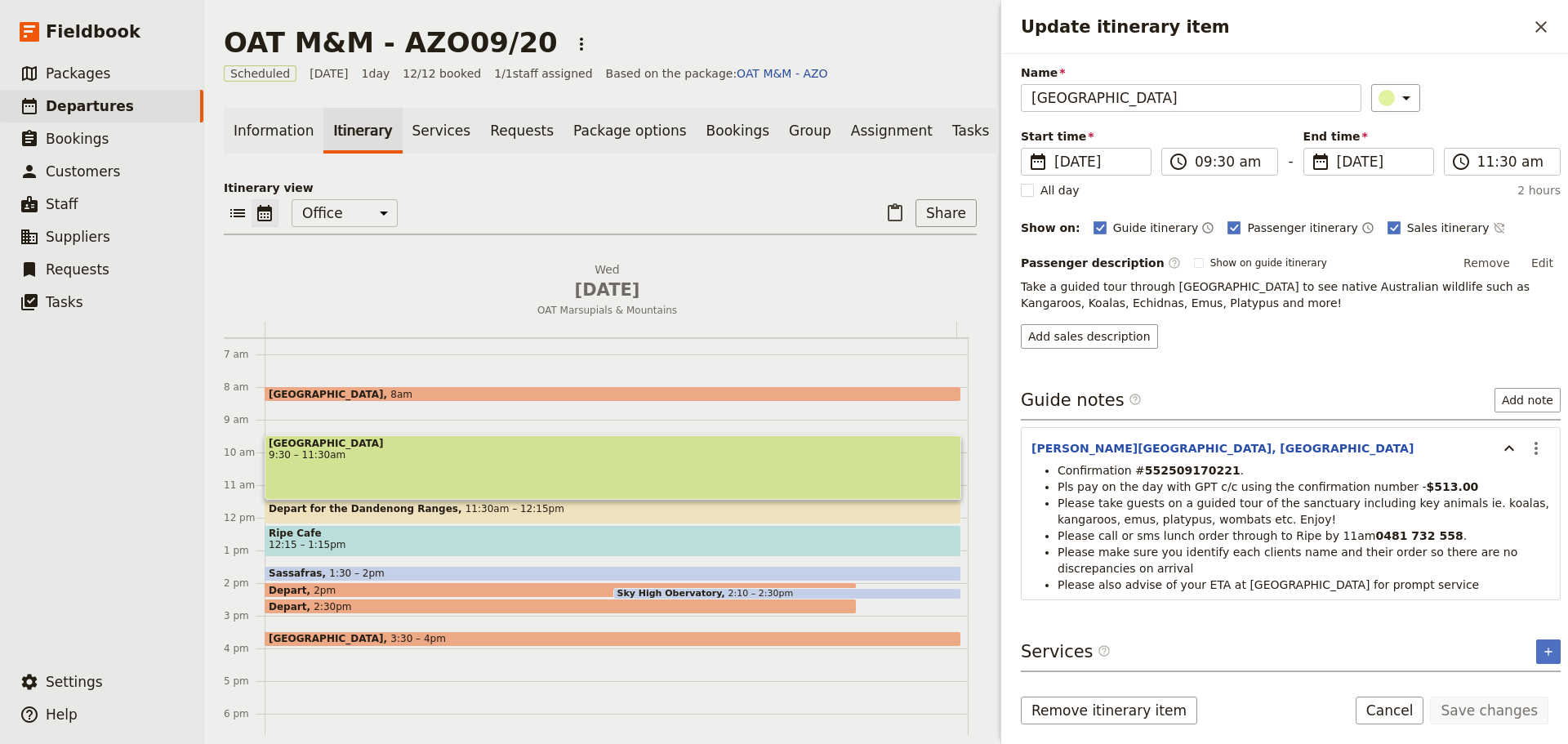
click at [1190, 474] on strong "552509170221" at bounding box center [1193, 469] width 96 height 13
click at [1159, 515] on span "Please take guests on a guided tour of the sanctuary including key animals ie. …" at bounding box center [1305, 511] width 496 height 30
click at [1393, 708] on button "Cancel" at bounding box center [1389, 710] width 69 height 28
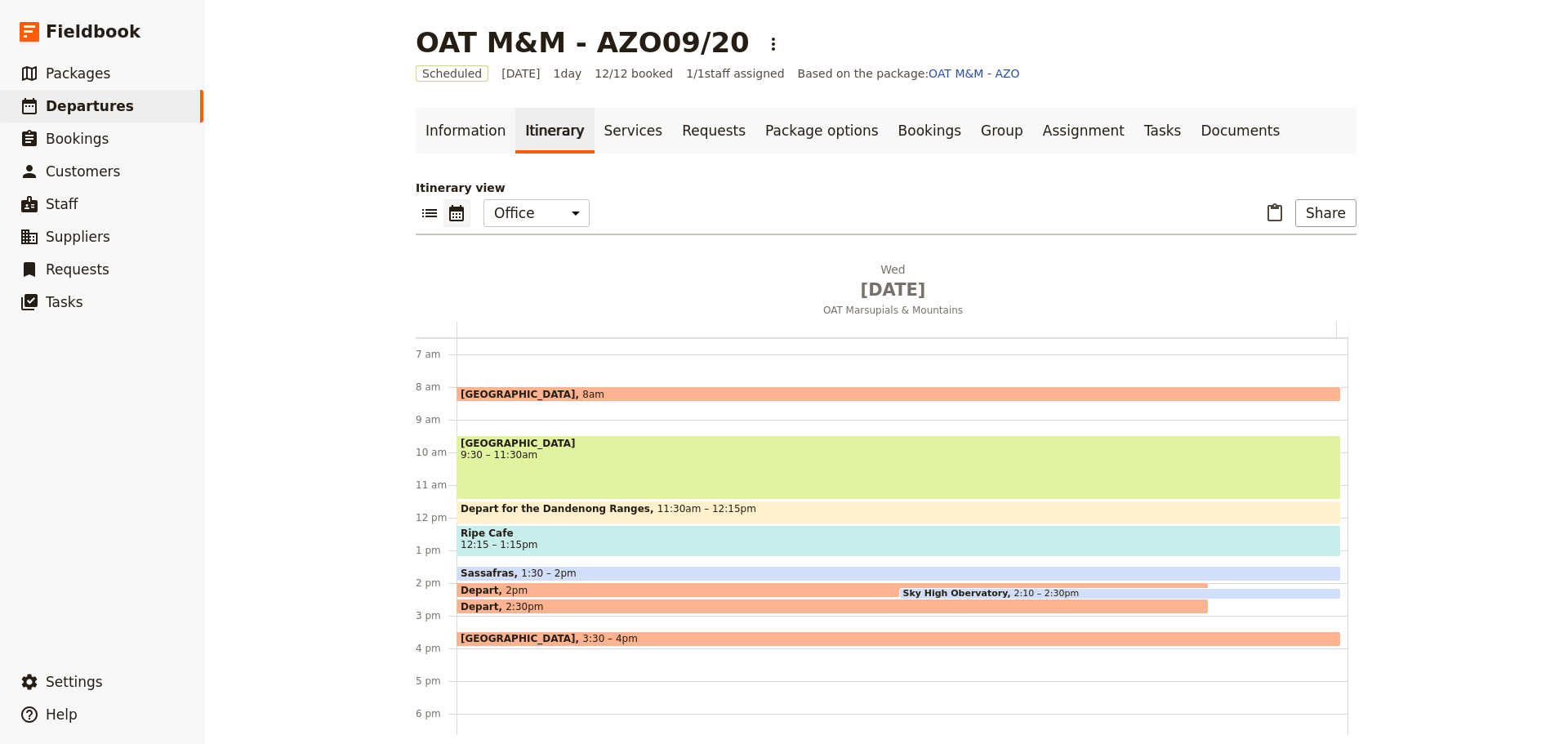
click at [606, 457] on span "9:30 – 11:30am" at bounding box center [898, 454] width 876 height 11
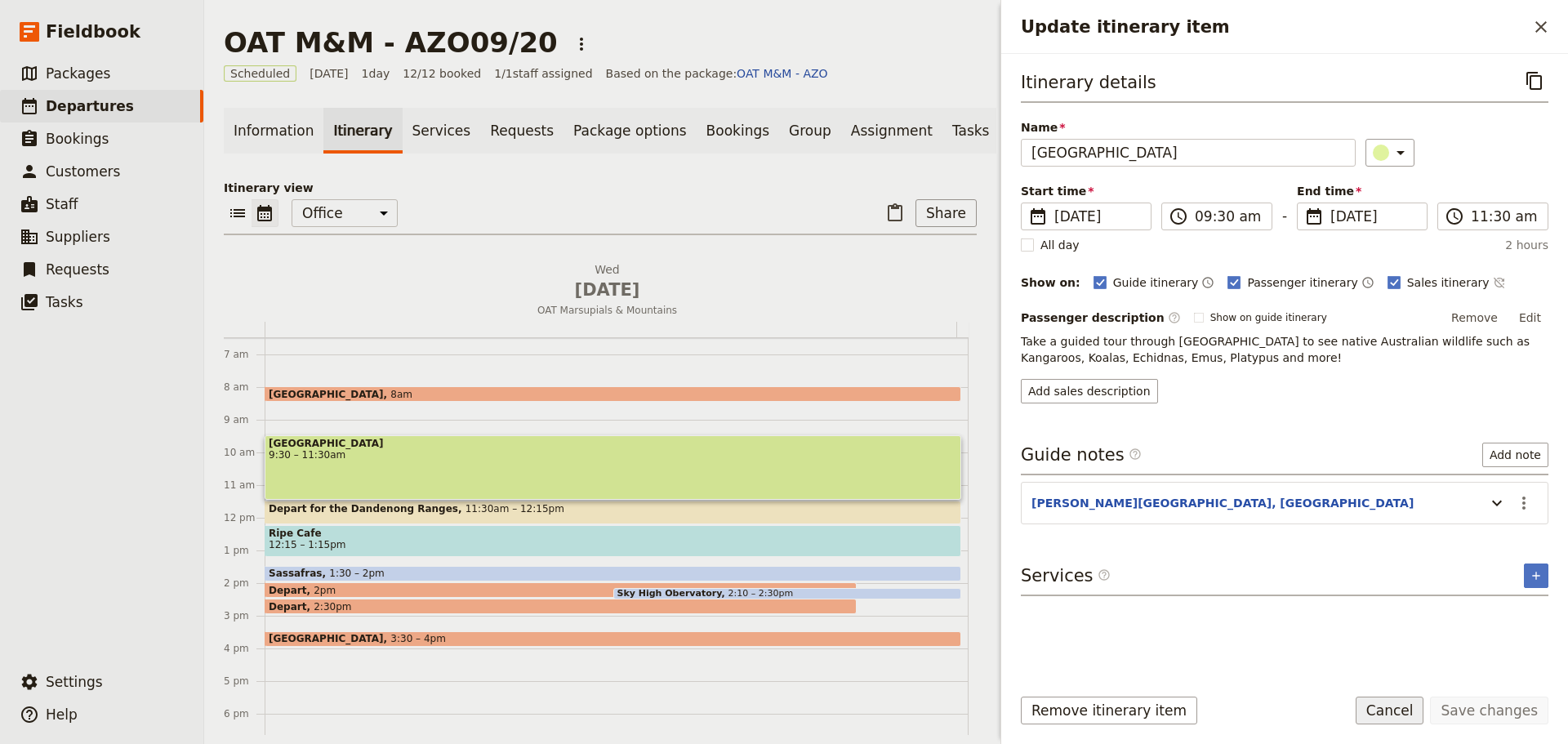
click at [1422, 708] on button "Cancel" at bounding box center [1389, 710] width 69 height 28
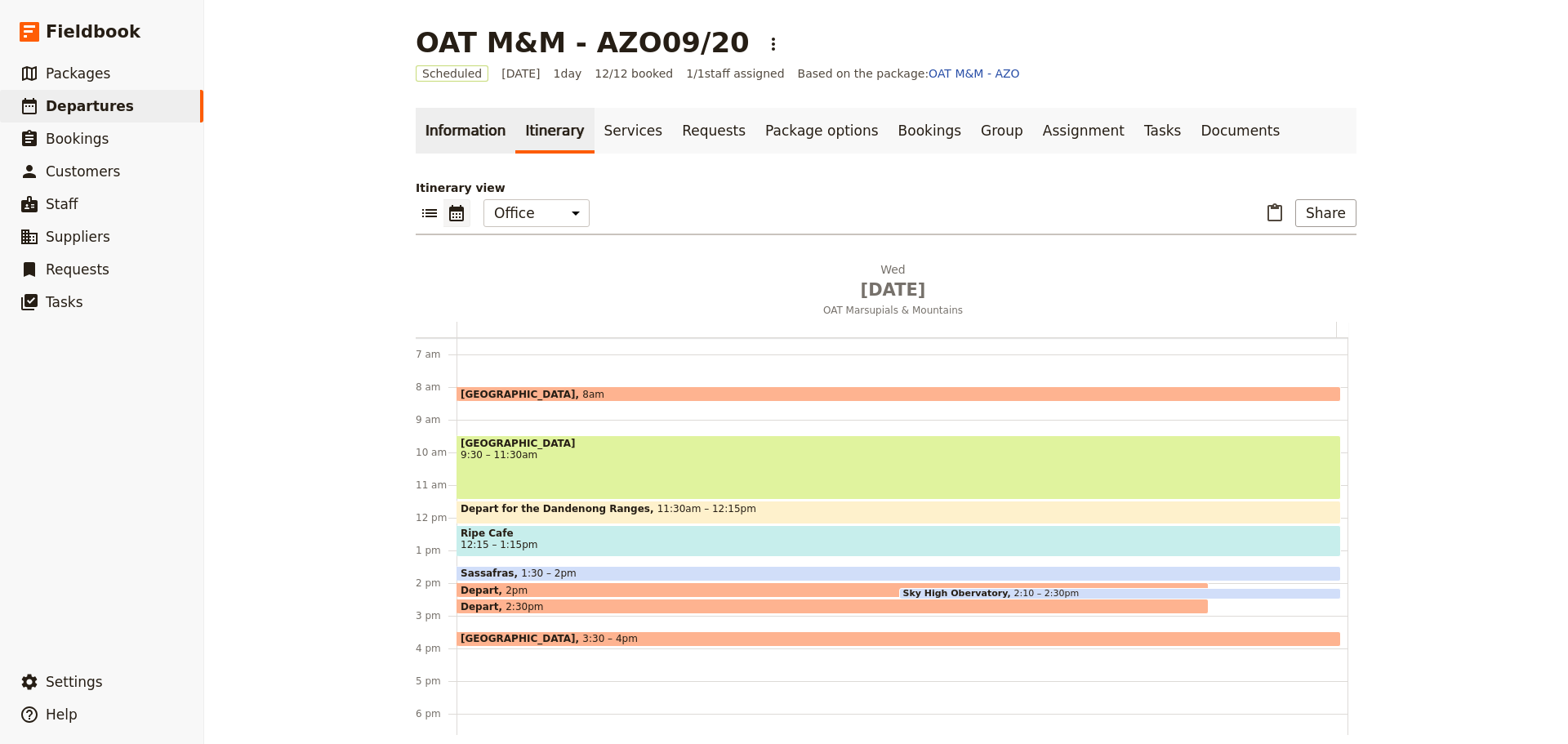
click at [453, 134] on link "Information" at bounding box center [465, 130] width 100 height 46
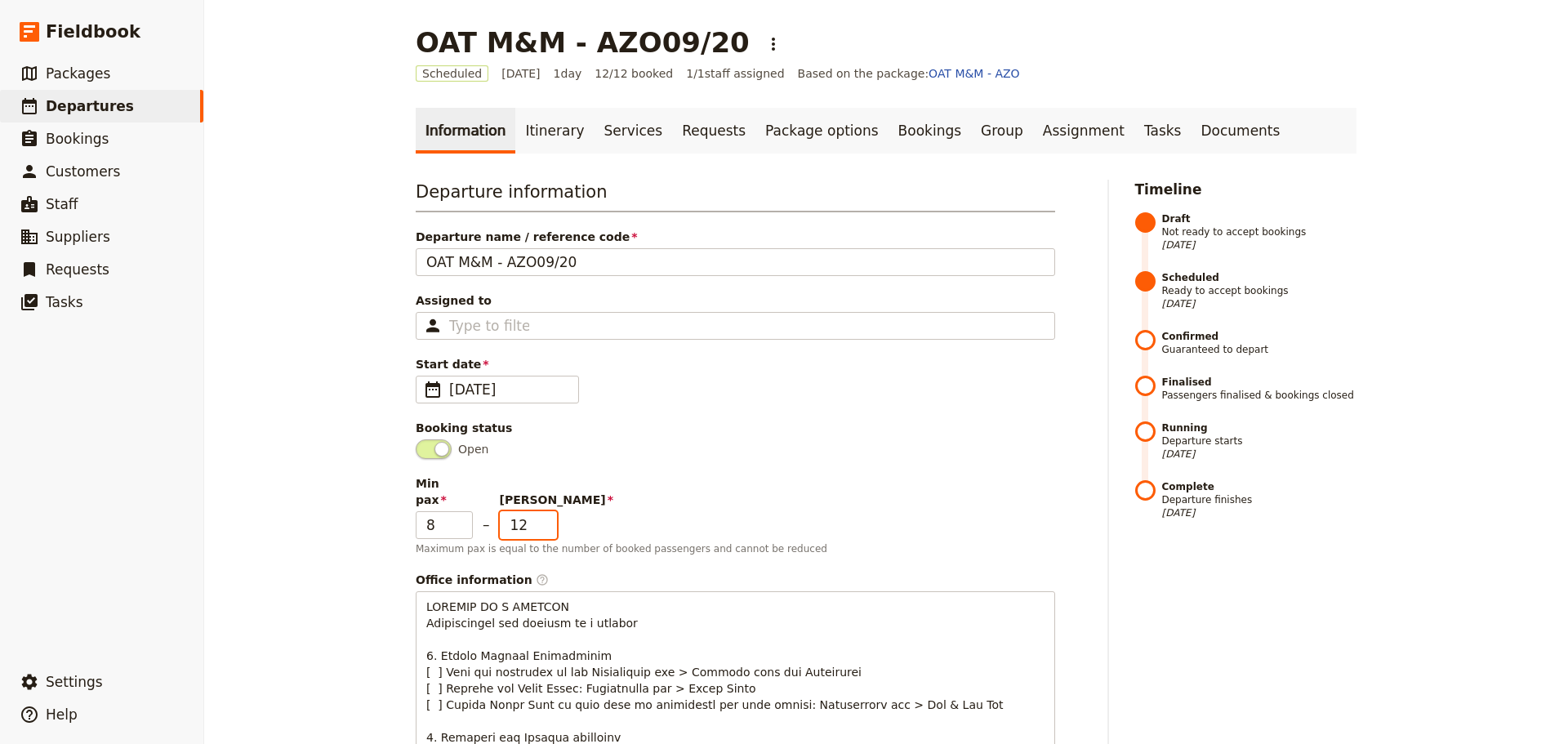
click at [538, 512] on input "12" at bounding box center [528, 525] width 57 height 28
click at [543, 519] on input "12" at bounding box center [528, 525] width 57 height 28
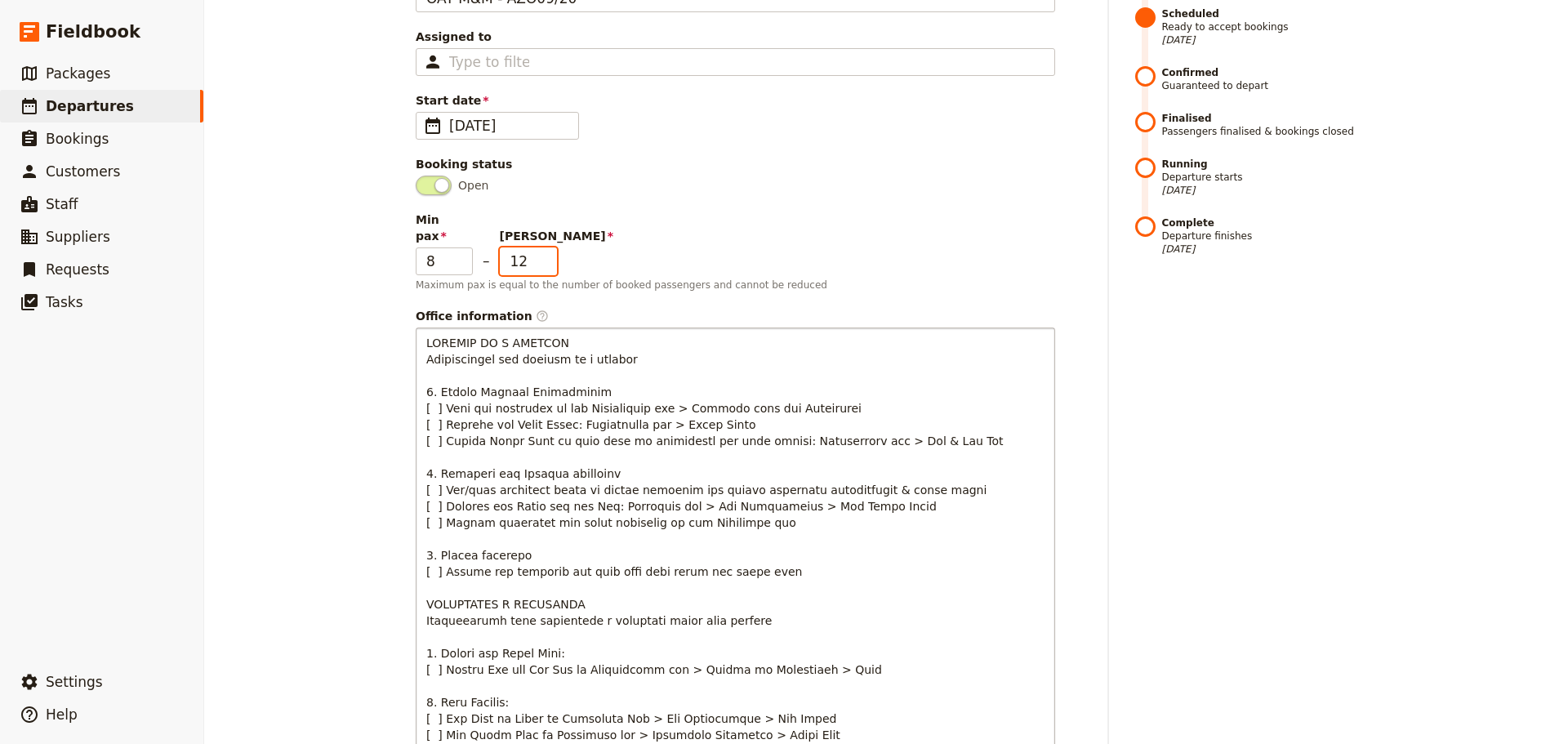
scroll to position [326, 0]
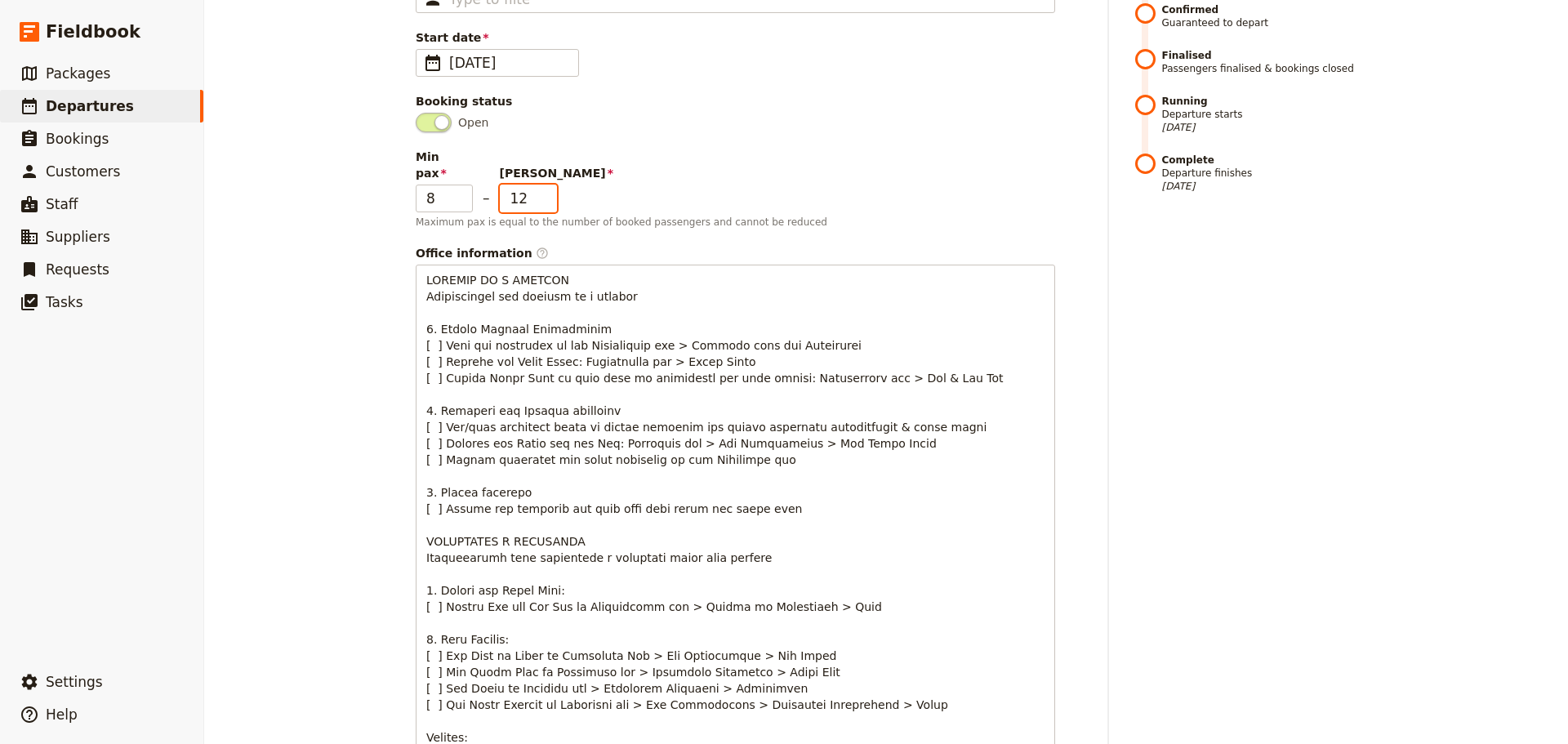
click at [540, 187] on input "12" at bounding box center [528, 198] width 57 height 28
drag, startPoint x: 571, startPoint y: 192, endPoint x: 549, endPoint y: 200, distance: 23.4
click at [570, 196] on div "Min pax 8 – Max pax 12 Maximum pax is equal to the number of booked passengers …" at bounding box center [735, 188] width 639 height 80
click at [540, 191] on input "12" at bounding box center [528, 198] width 57 height 28
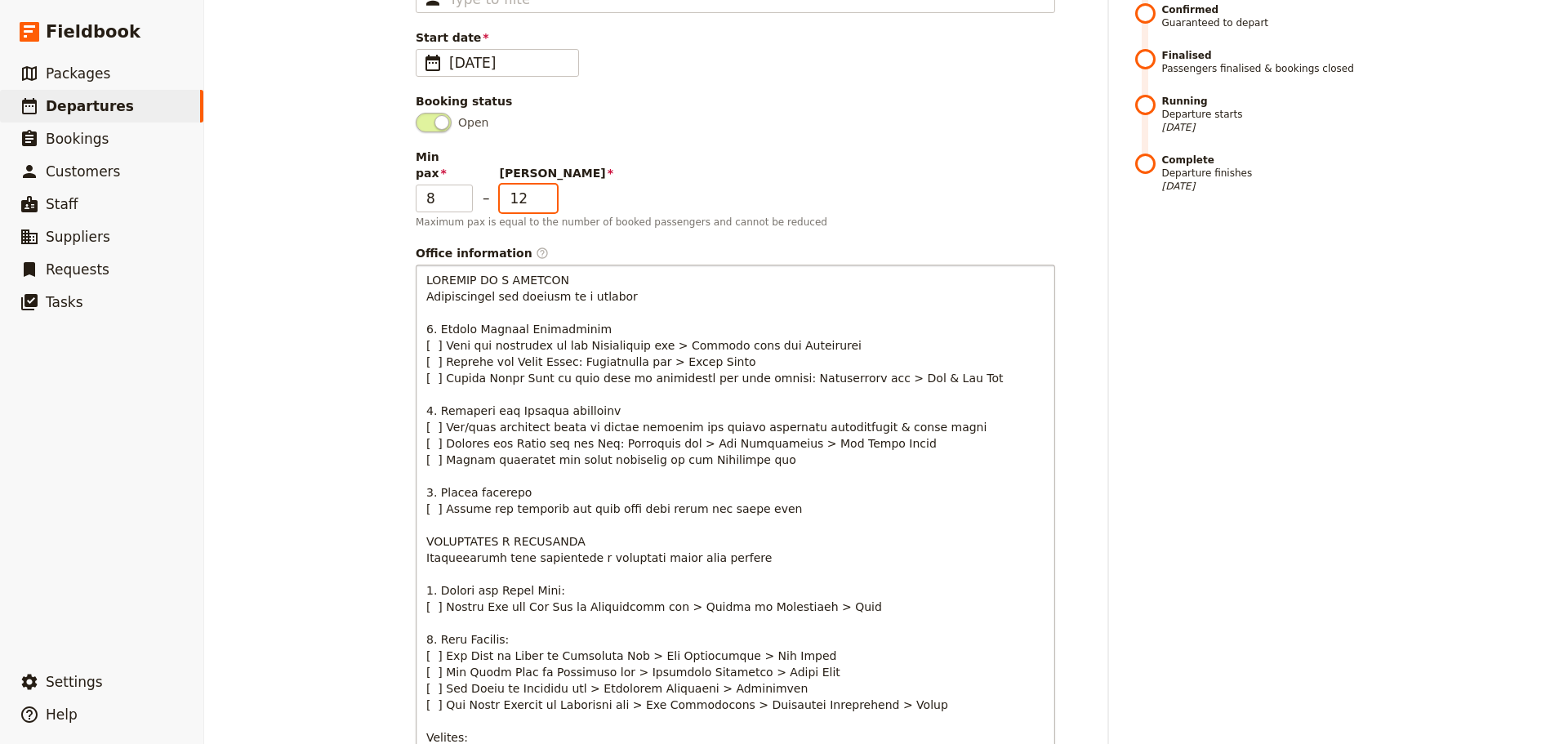
scroll to position [0, 0]
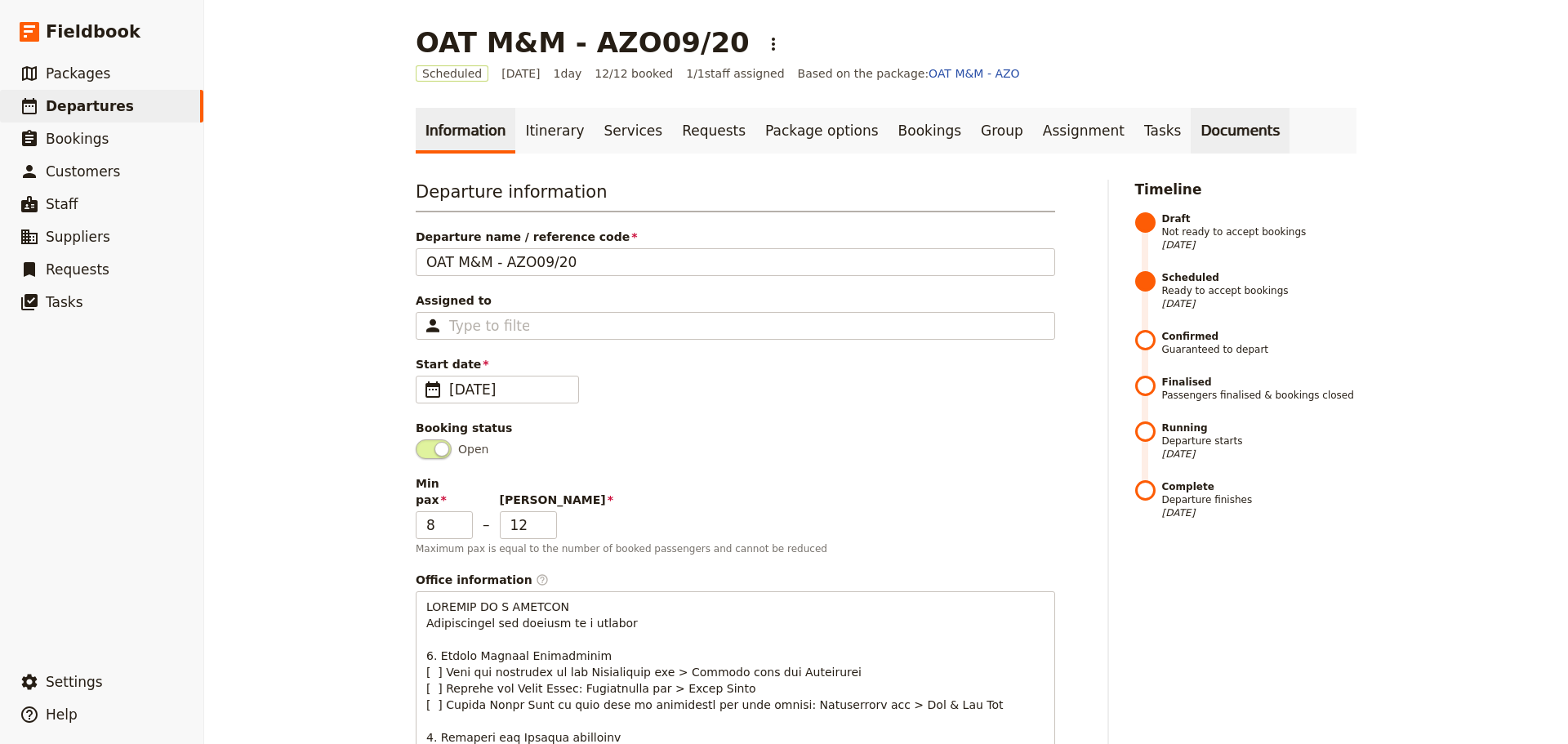
click at [1191, 133] on link "Documents" at bounding box center [1240, 130] width 99 height 46
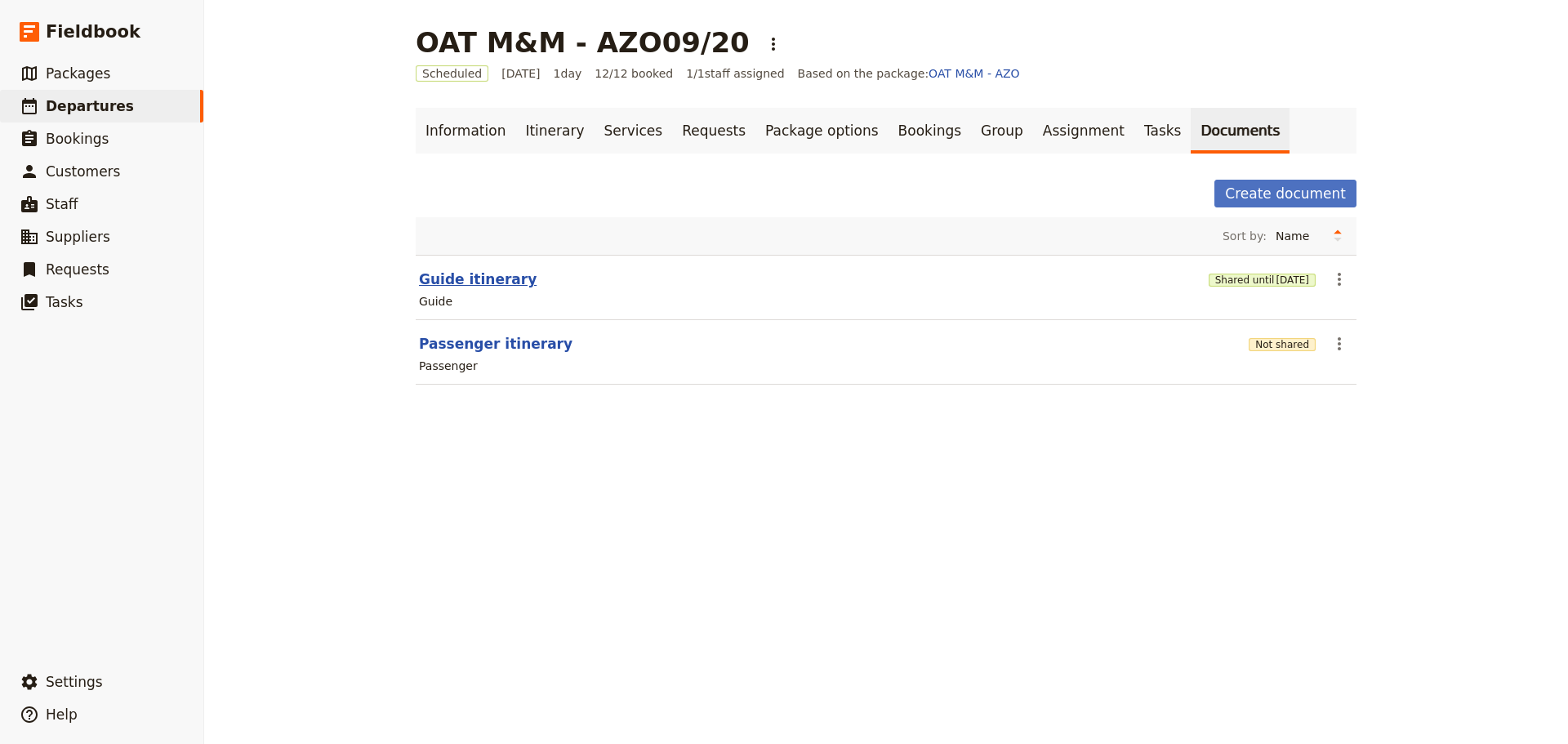
click at [474, 284] on button "Guide itinerary" at bounding box center [477, 279] width 118 height 19
select select "STAFF"
select select "RUN_SHEET"
select select "DEFAULT"
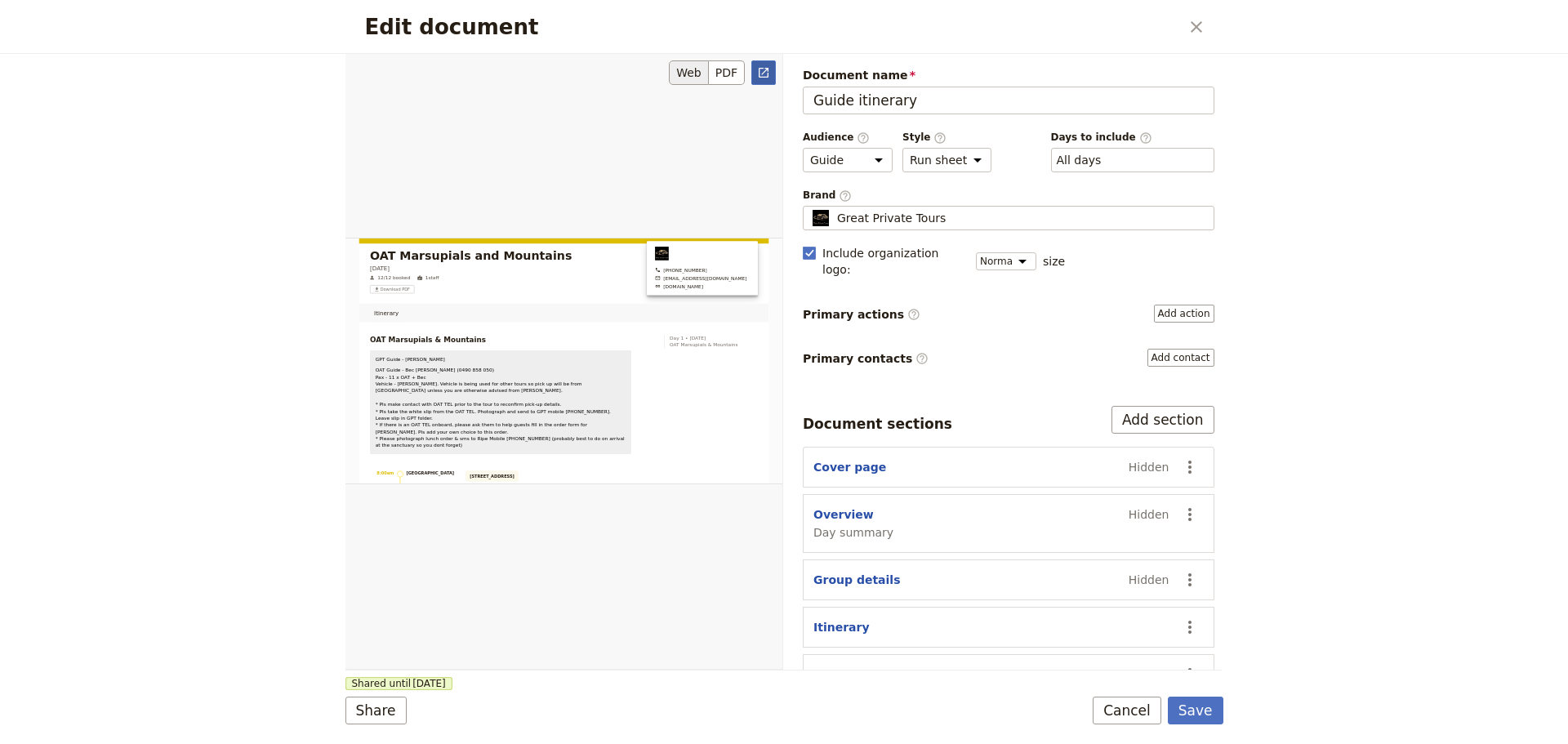
click at [771, 78] on link "​" at bounding box center [763, 72] width 25 height 25
click at [1126, 714] on button "Cancel" at bounding box center [1126, 710] width 69 height 28
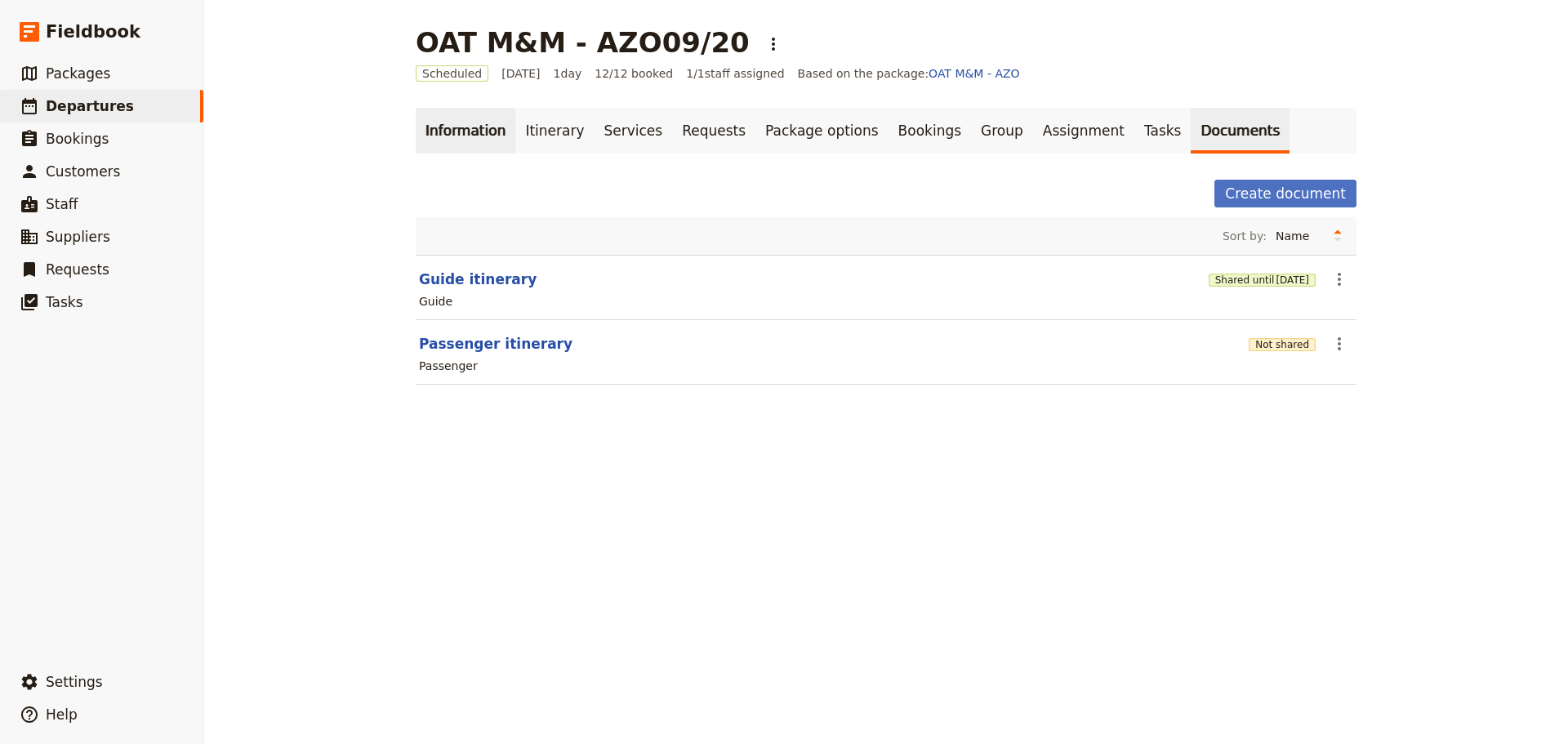
click at [455, 140] on link "Information" at bounding box center [465, 130] width 100 height 46
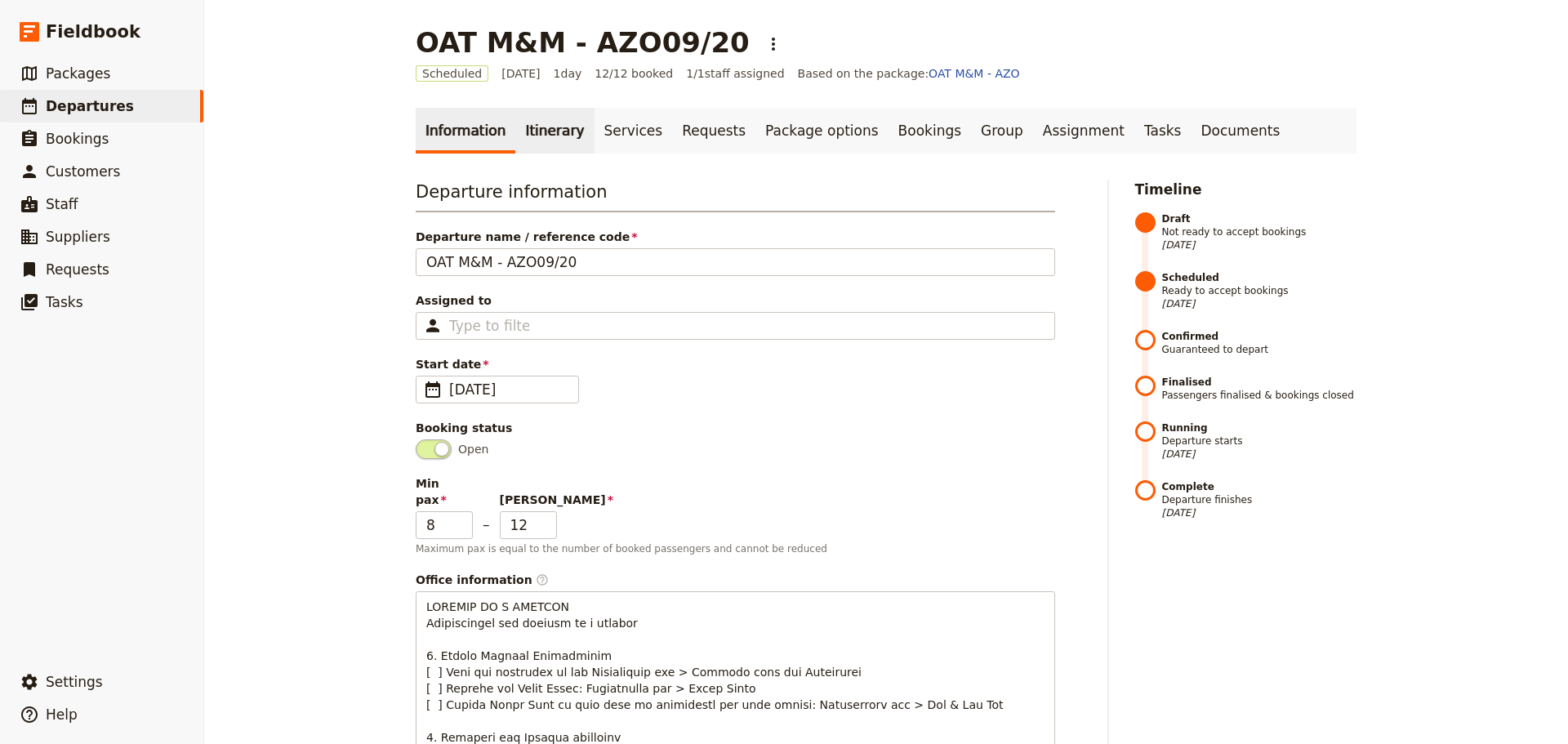
click at [559, 133] on link "Itinerary" at bounding box center [554, 130] width 78 height 46
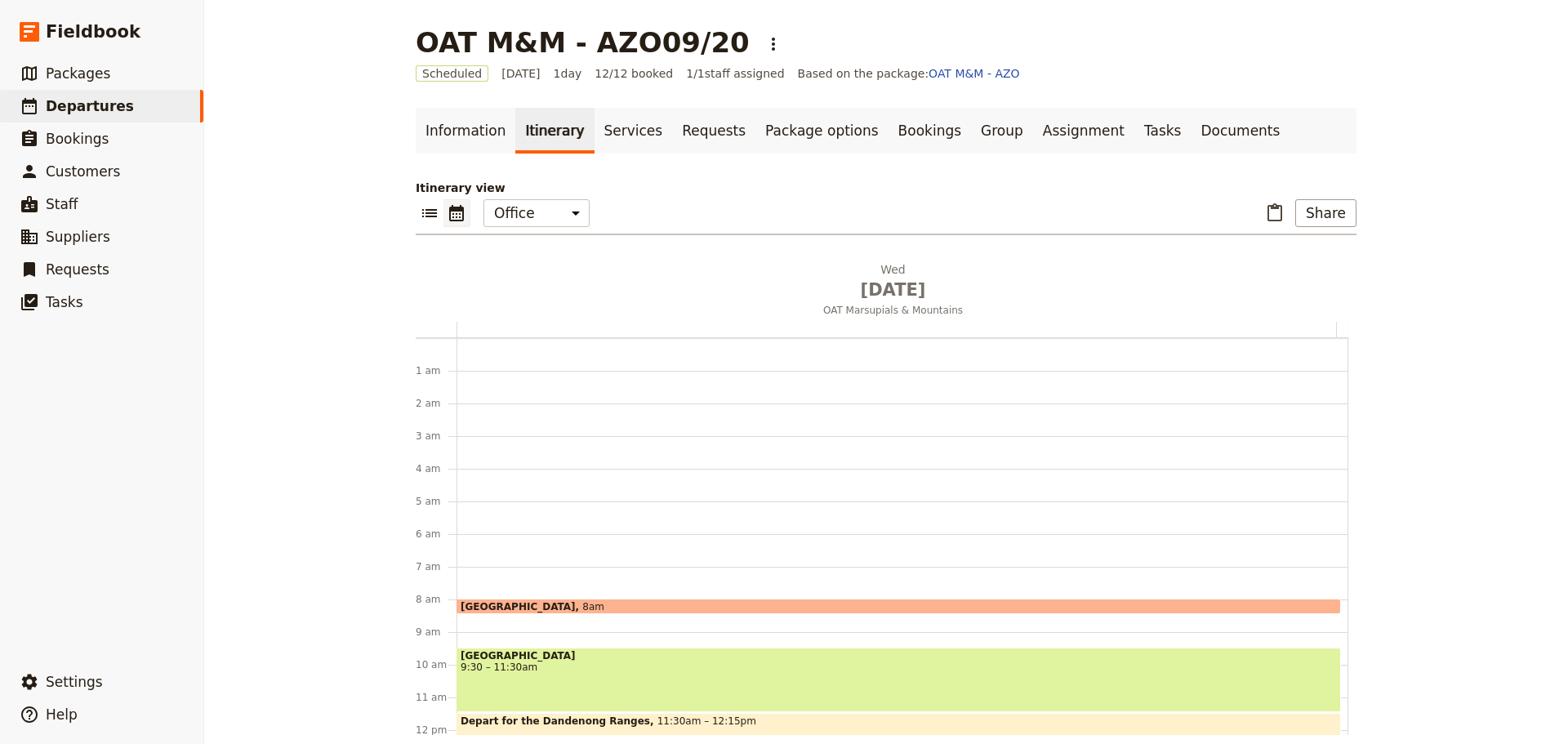
scroll to position [213, 0]
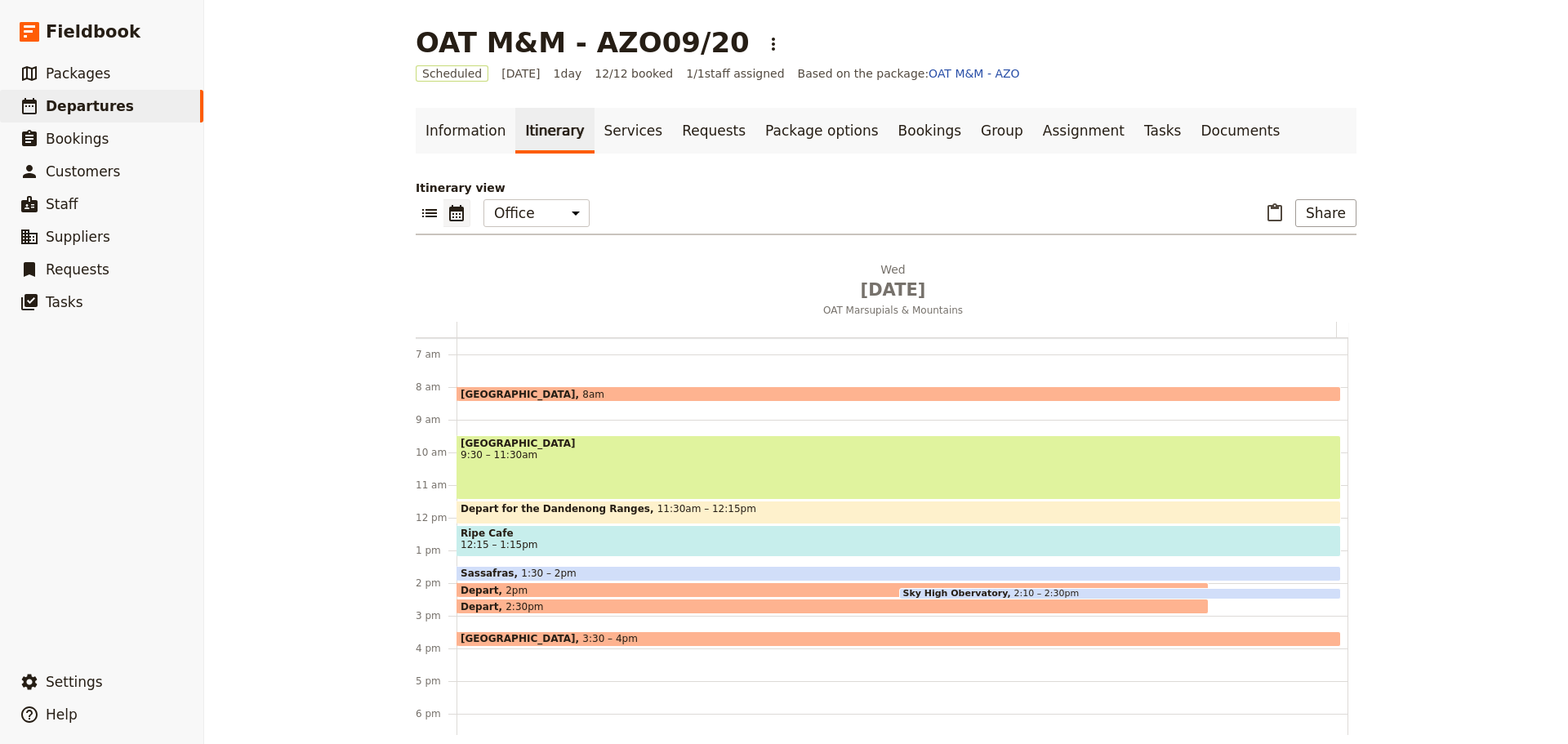
click at [800, 465] on div "[GEOGRAPHIC_DATA] 9:30 – 11:30am" at bounding box center [898, 468] width 884 height 64
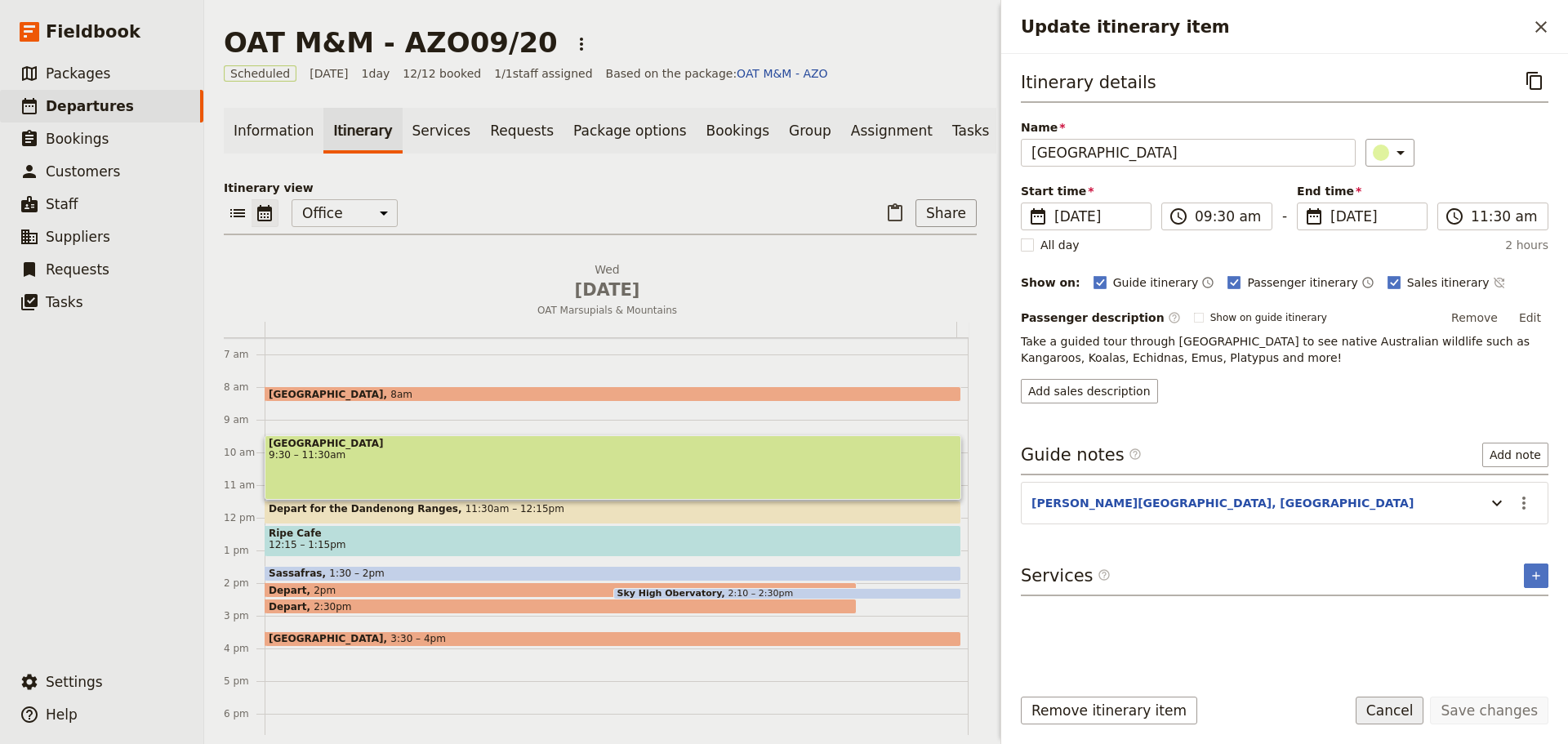
click at [1410, 712] on button "Cancel" at bounding box center [1389, 710] width 69 height 28
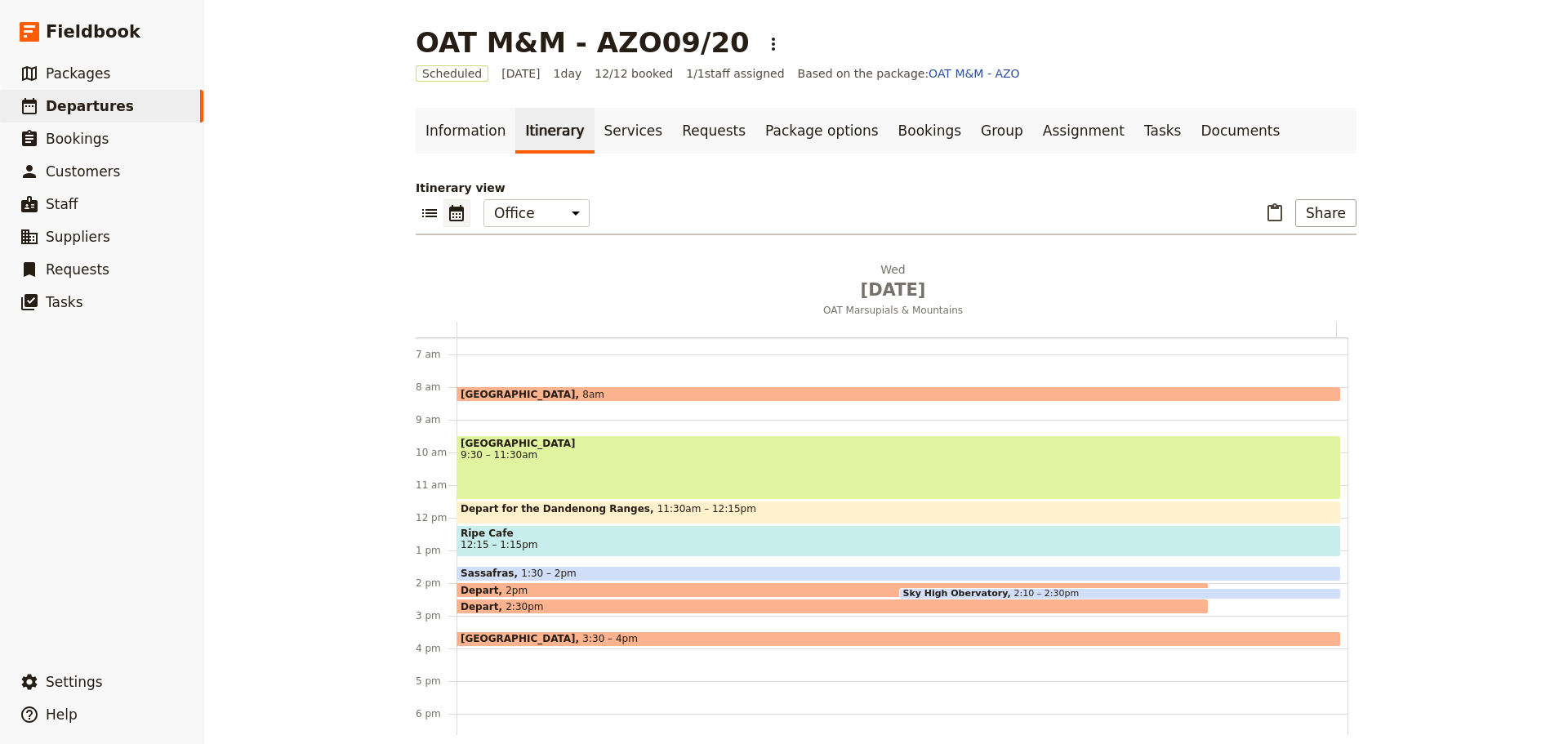
click at [525, 533] on span "Ripe Cafe" at bounding box center [898, 532] width 876 height 11
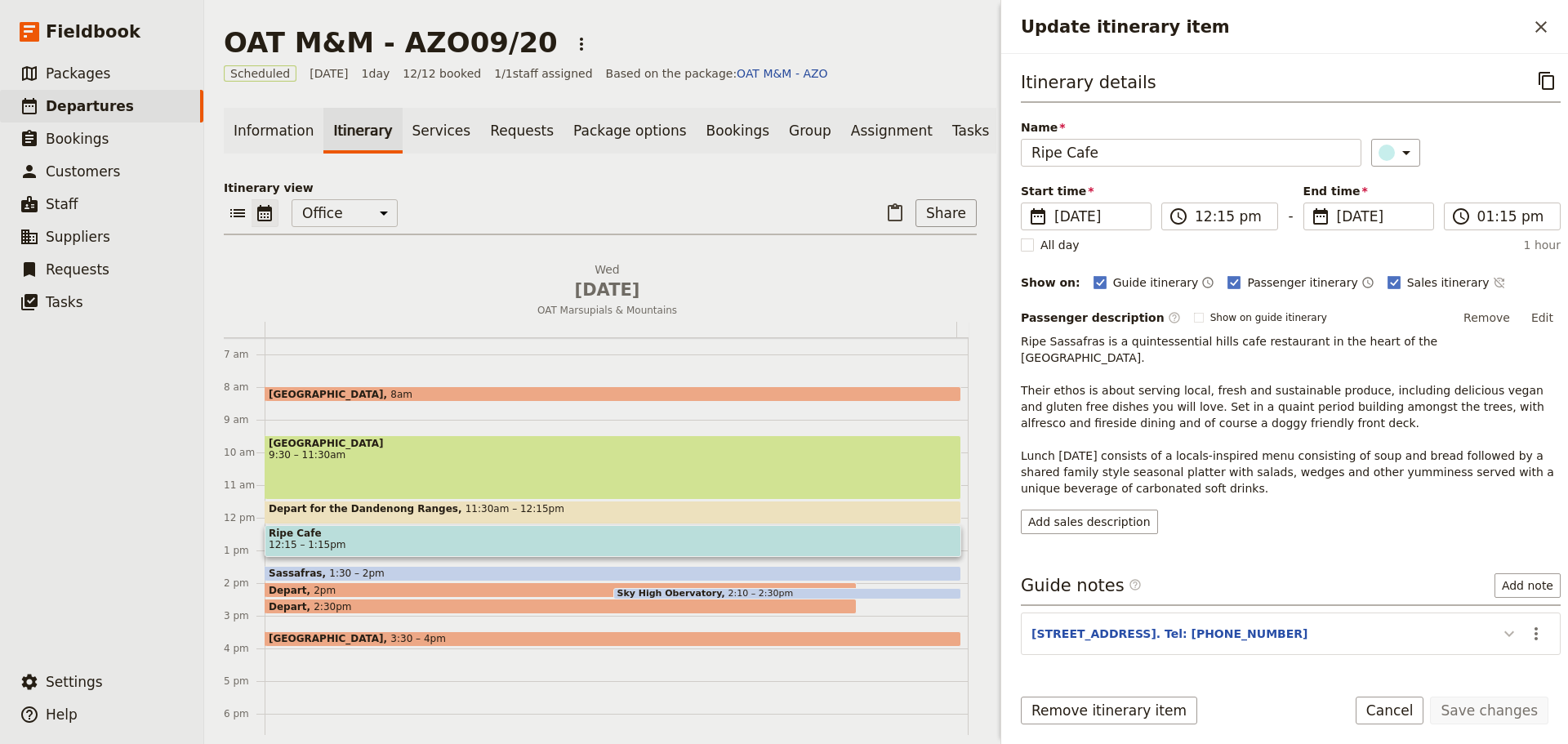
click at [1505, 624] on icon "Update itinerary item" at bounding box center [1509, 633] width 19 height 19
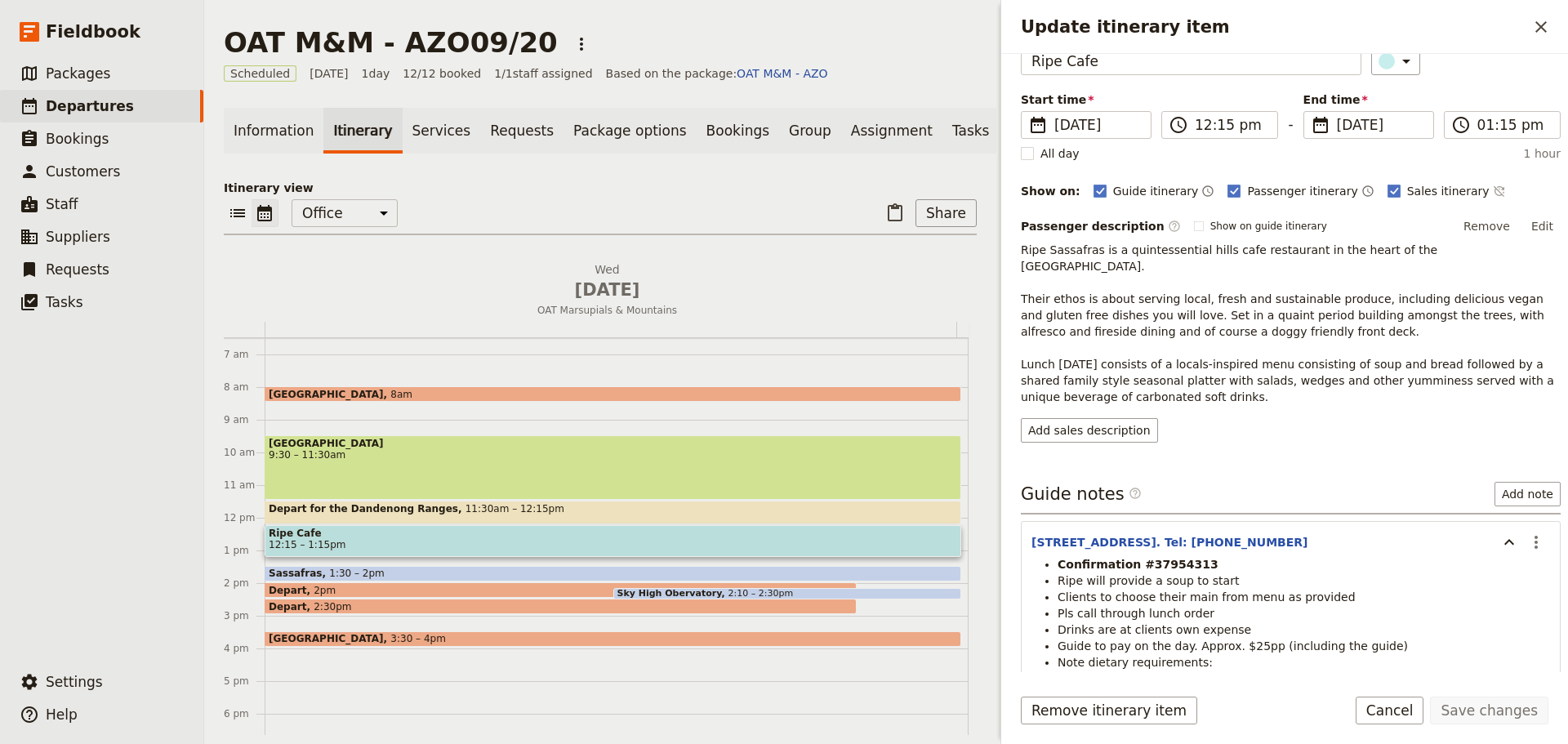
scroll to position [214, 0]
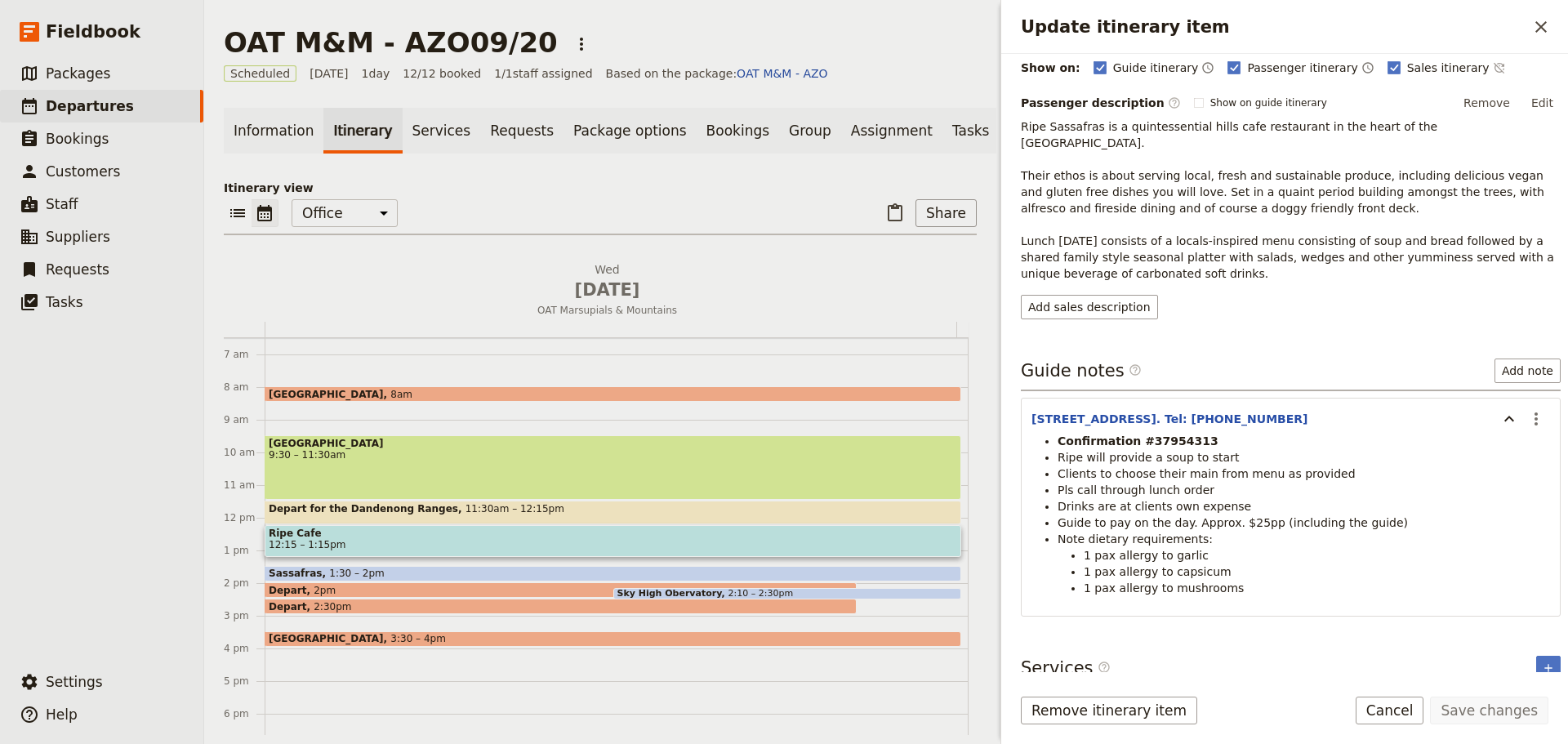
click at [1390, 717] on button "Cancel" at bounding box center [1389, 710] width 69 height 28
